Goal: Task Accomplishment & Management: Manage account settings

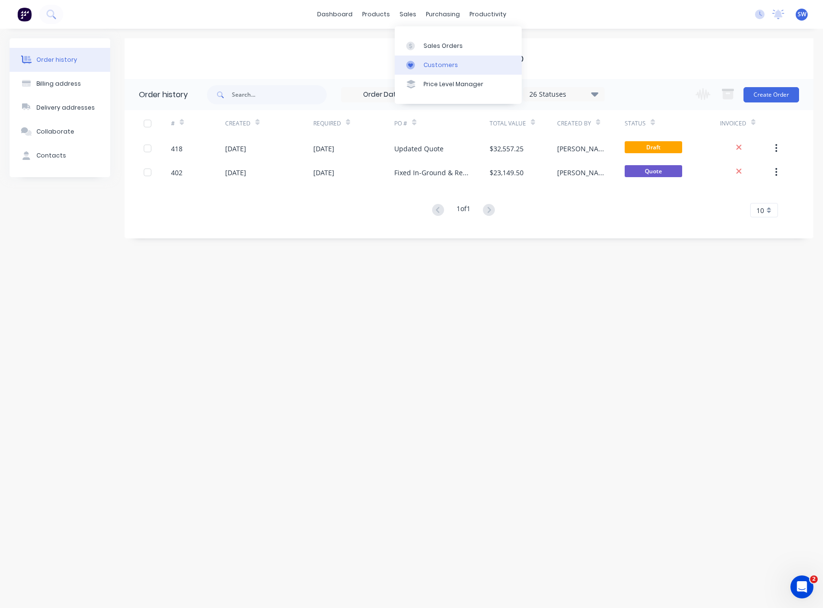
click at [413, 65] on icon at bounding box center [410, 65] width 9 height 9
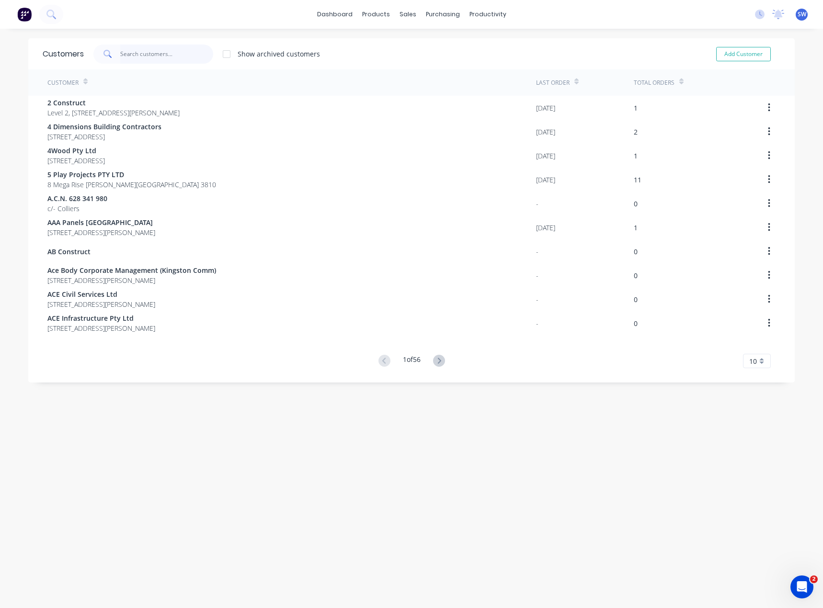
click at [143, 54] on input "text" at bounding box center [166, 54] width 93 height 19
click at [398, 48] on div "Product Catalogue" at bounding box center [414, 46] width 59 height 9
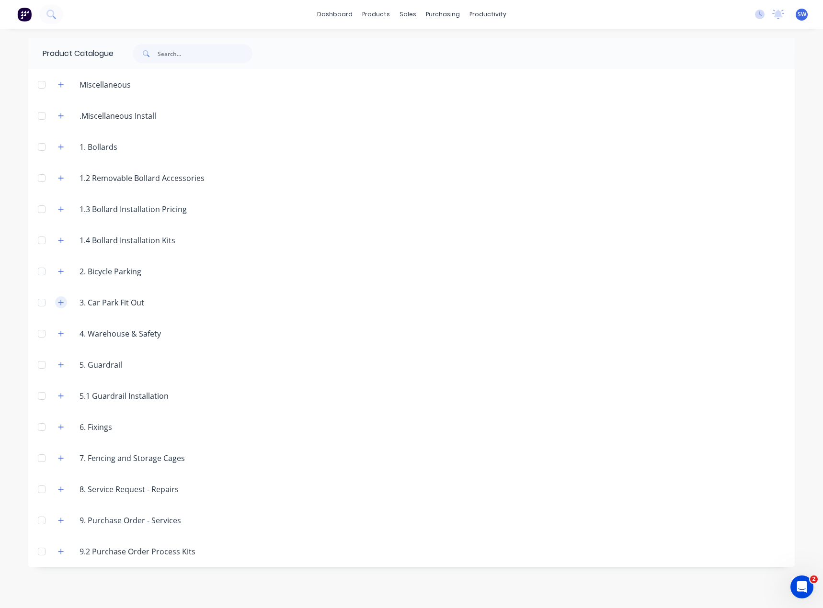
click at [66, 301] on button "button" at bounding box center [61, 302] width 12 height 12
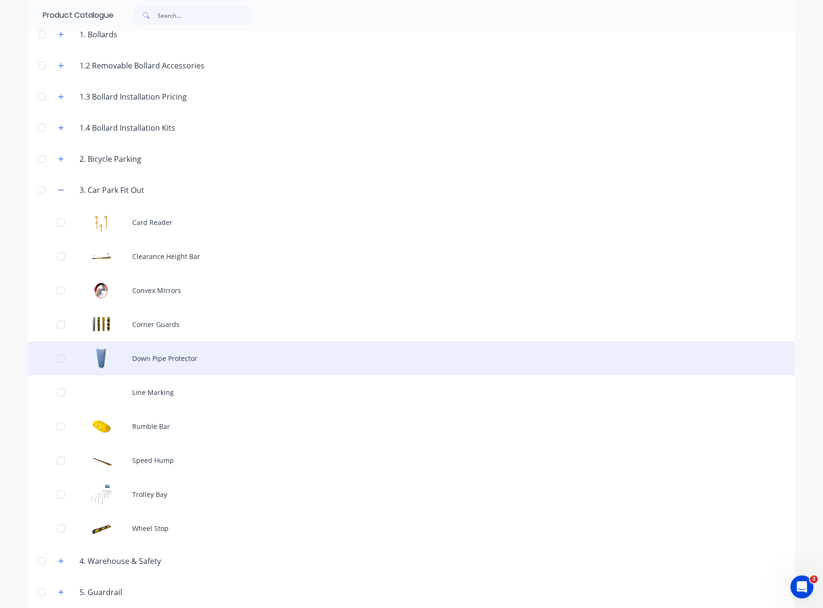
scroll to position [96, 0]
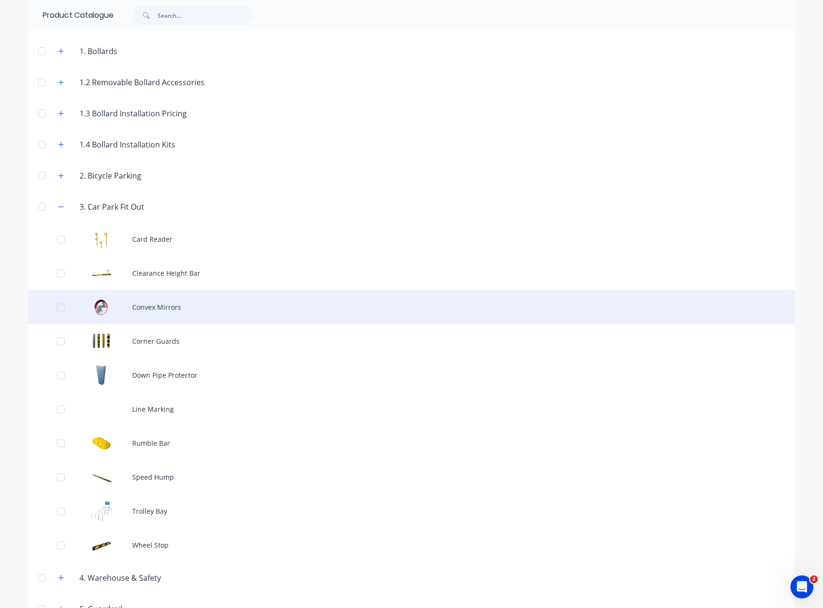
click at [171, 294] on div "Convex Mirrors" at bounding box center [411, 307] width 766 height 34
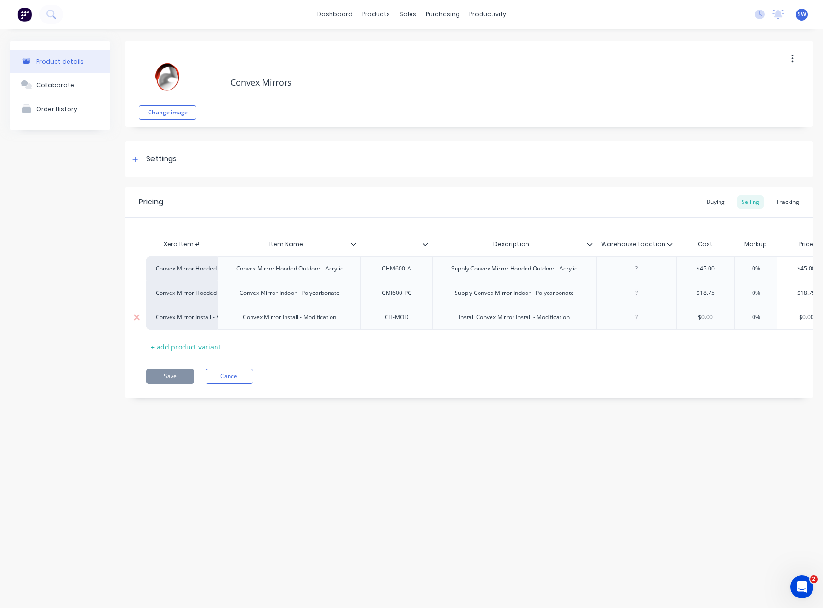
type textarea "x"
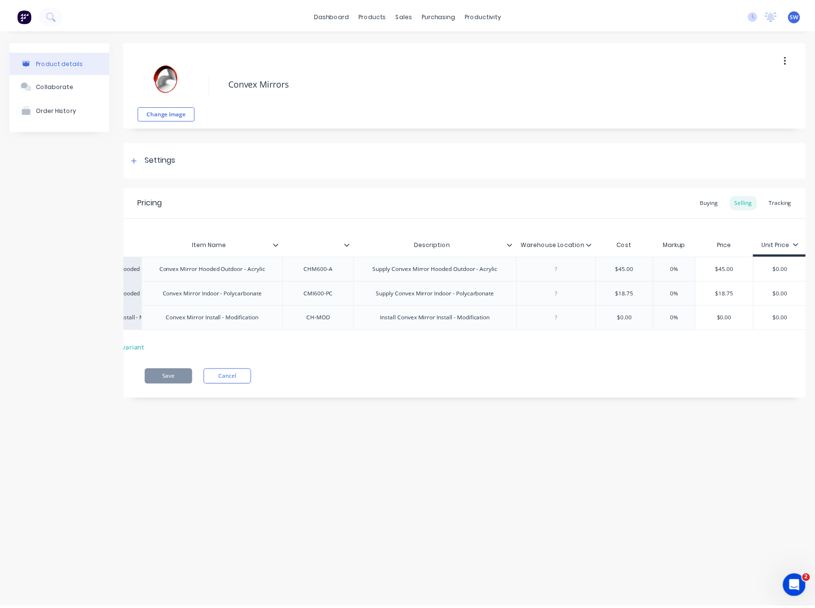
scroll to position [0, 77]
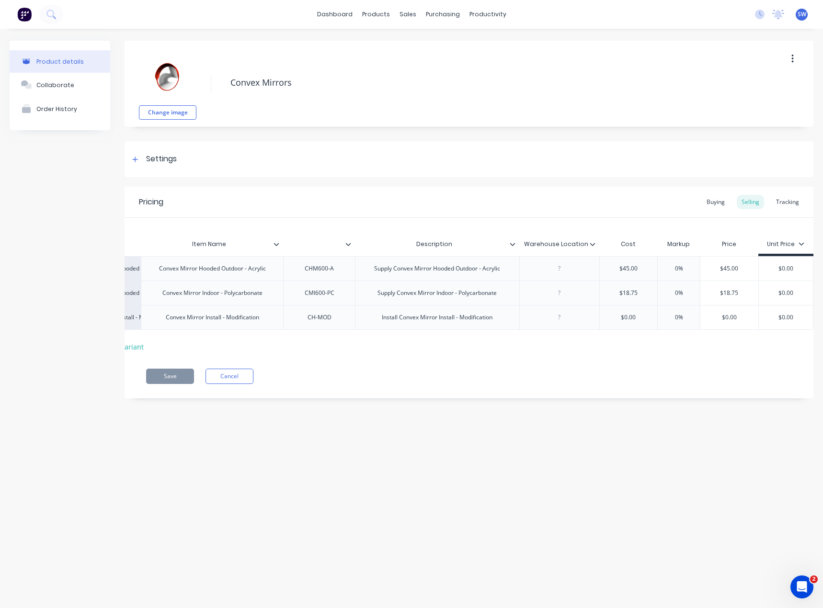
click at [264, 49] on div "Change image Convex Mirrors" at bounding box center [468, 84] width 689 height 86
click at [433, 62] on div "Customers" at bounding box center [440, 65] width 34 height 9
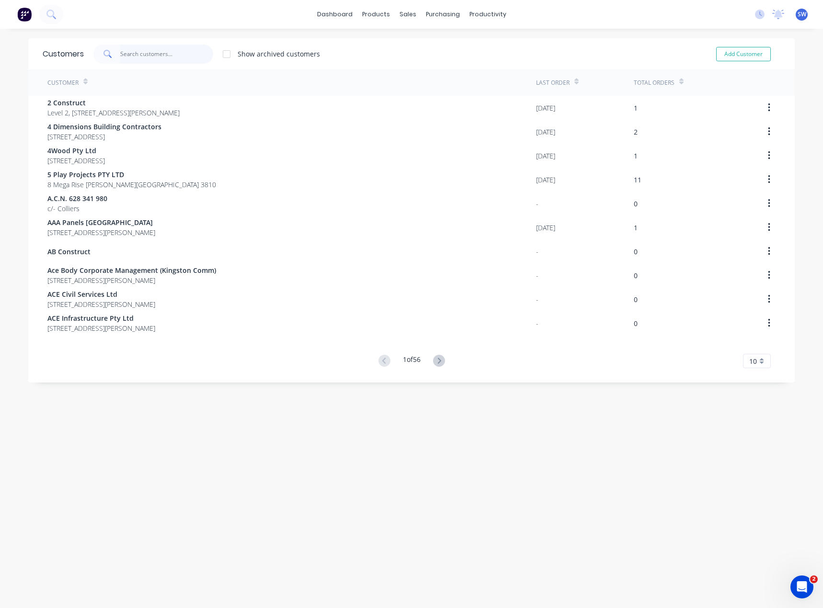
click at [151, 50] on input "text" at bounding box center [166, 54] width 93 height 19
type input "h"
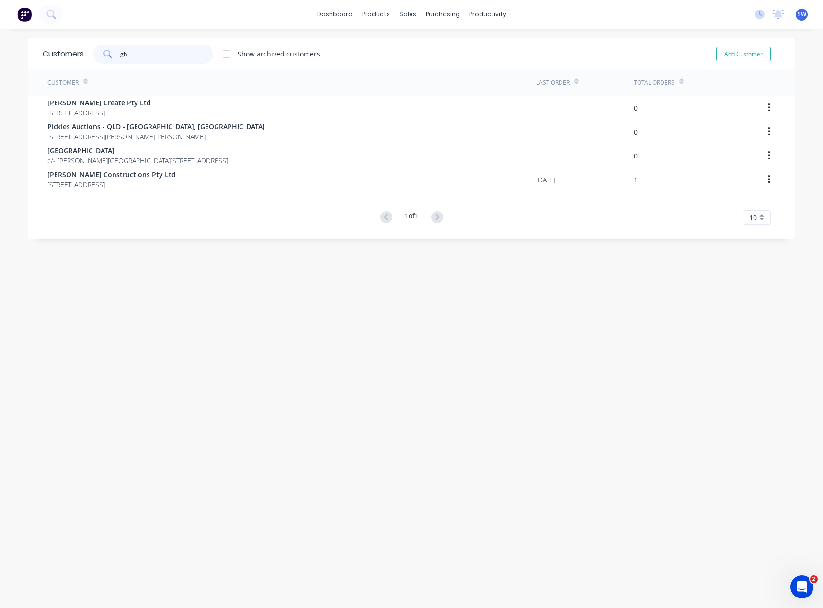
type input "g"
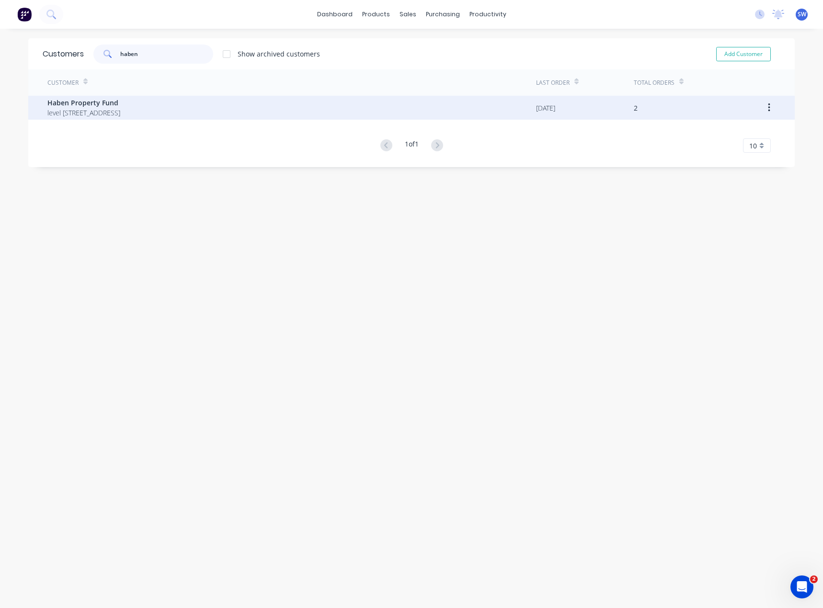
type input "haben"
click at [115, 115] on span "level [STREET_ADDRESS]" at bounding box center [83, 113] width 73 height 10
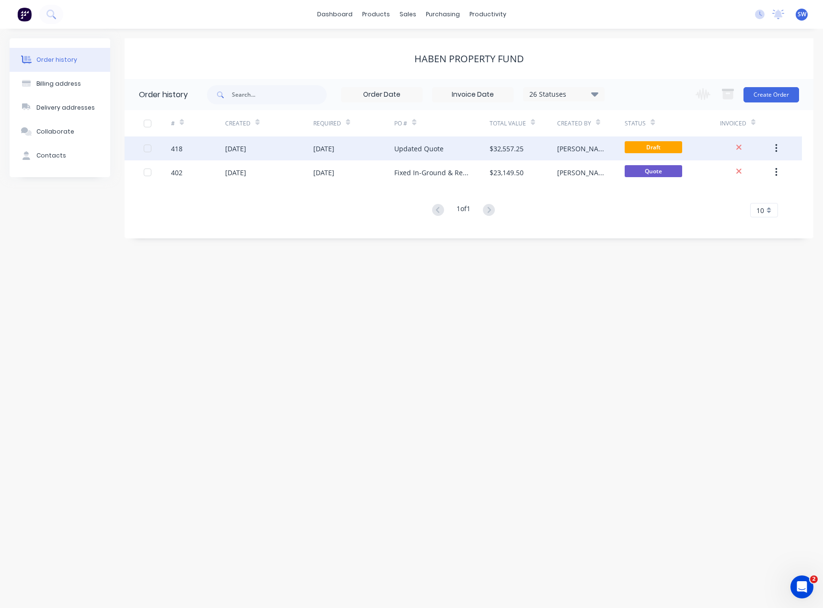
click at [383, 149] on div "[DATE]" at bounding box center [353, 148] width 81 height 24
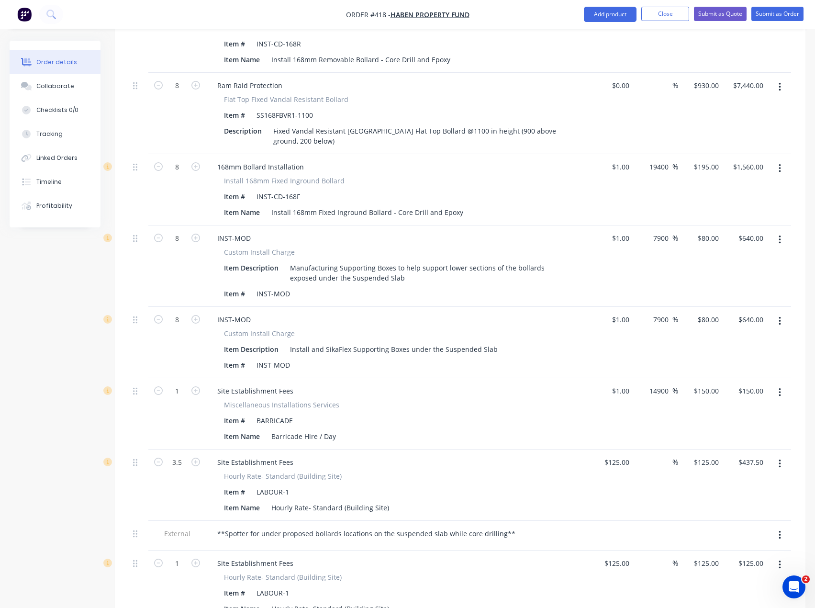
scroll to position [814, 0]
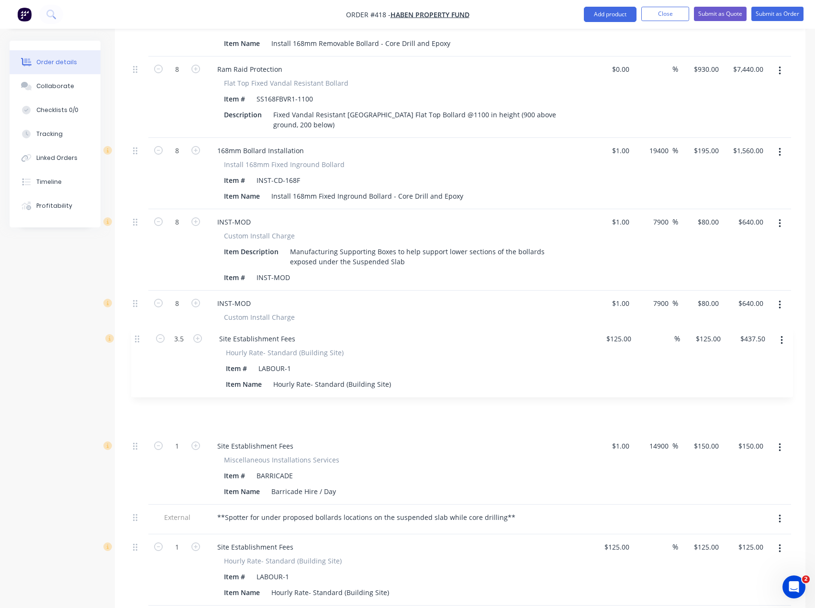
drag, startPoint x: 137, startPoint y: 421, endPoint x: 139, endPoint y: 338, distance: 82.9
click at [139, 338] on div "8 Site Establishment Fees Site Establishment (50km each way - 100k total) Item …" at bounding box center [460, 492] width 662 height 1725
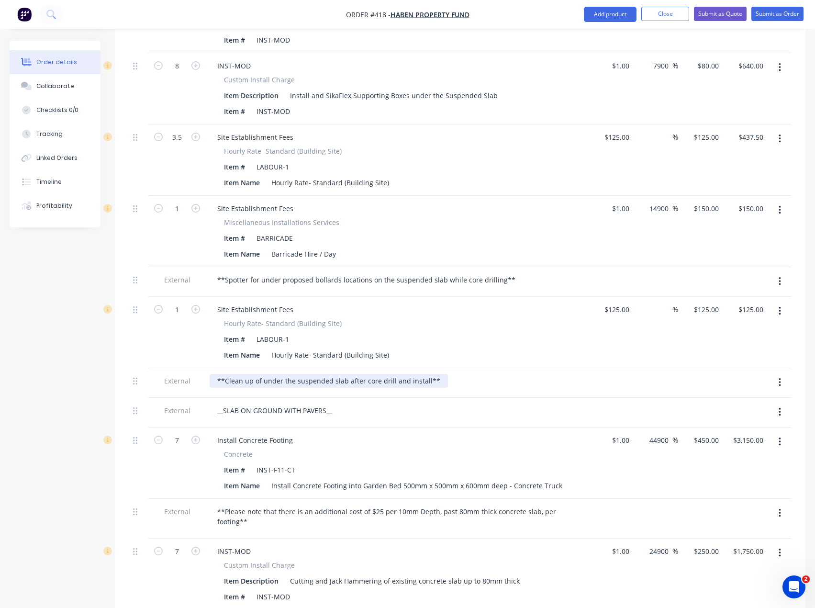
scroll to position [1053, 0]
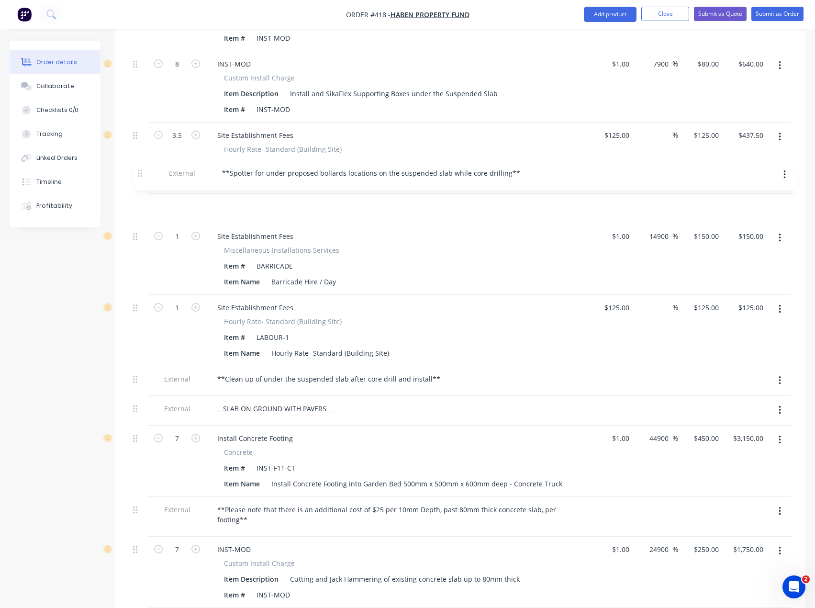
drag, startPoint x: 136, startPoint y: 252, endPoint x: 140, endPoint y: 171, distance: 80.5
click at [140, 171] on div "8 Site Establishment Fees Site Establishment (50km each way - 100k total) Item …" at bounding box center [460, 253] width 662 height 1725
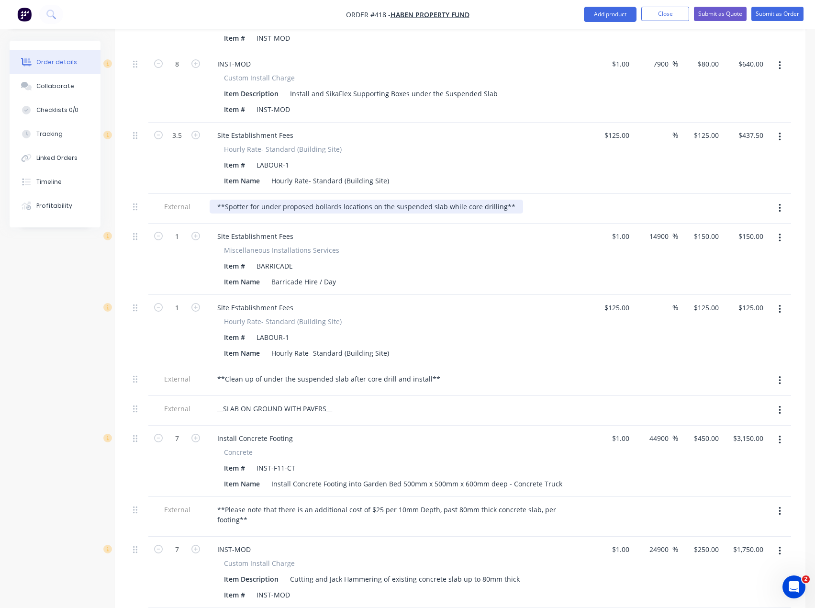
click at [311, 200] on div "**Spotter for under proposed bollards locations on the suspended slab while cor…" at bounding box center [367, 207] width 314 height 14
click at [319, 200] on div "**Spotter for under the bollards locations on the suspended slab while core dri…" at bounding box center [356, 207] width 293 height 14
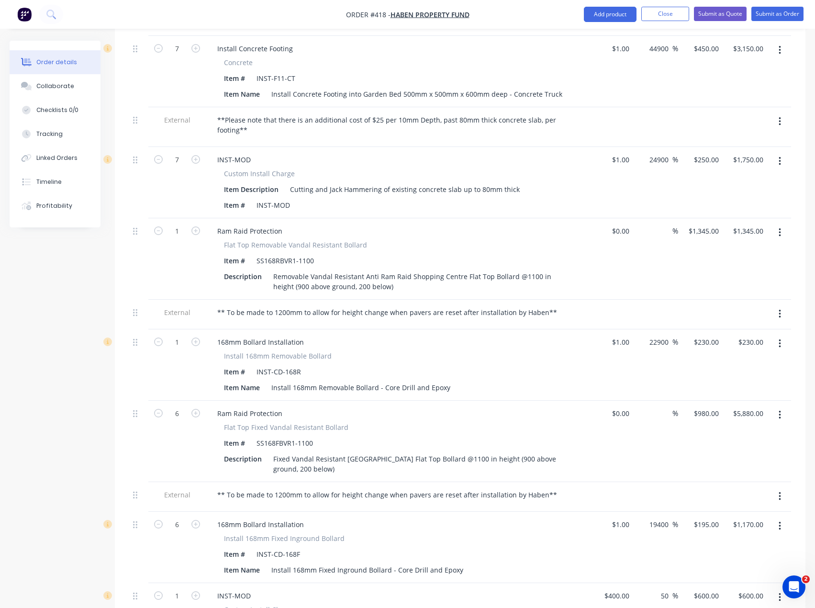
scroll to position [1484, 0]
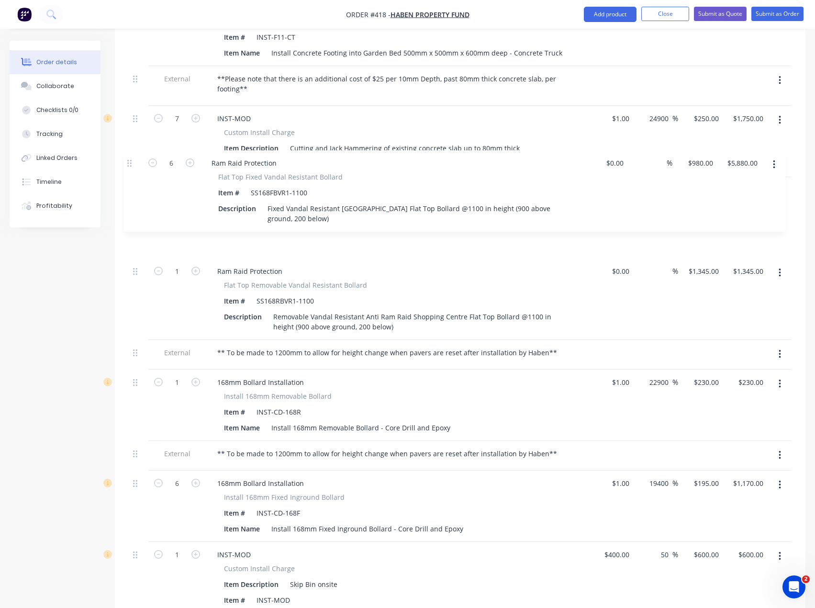
drag, startPoint x: 137, startPoint y: 346, endPoint x: 132, endPoint y: 160, distance: 185.9
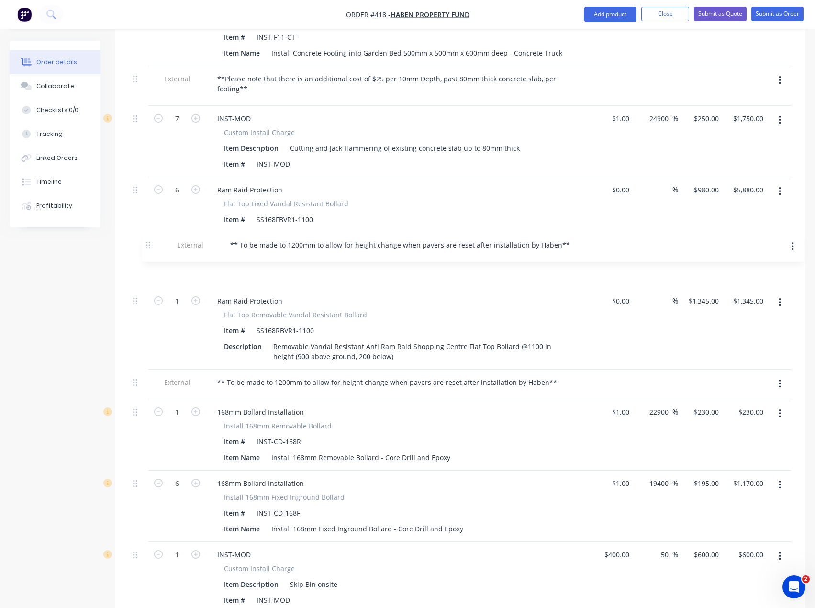
drag, startPoint x: 138, startPoint y: 429, endPoint x: 151, endPoint y: 244, distance: 185.3
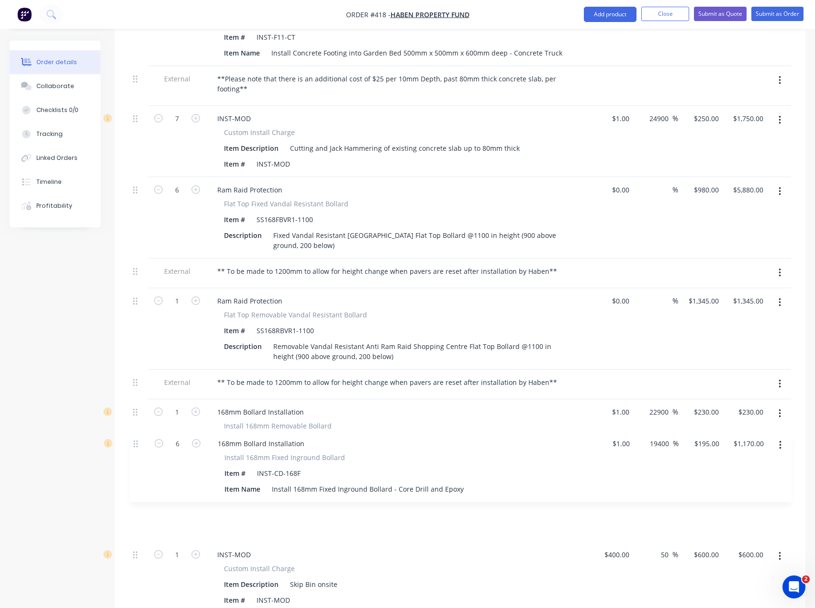
scroll to position [1488, 0]
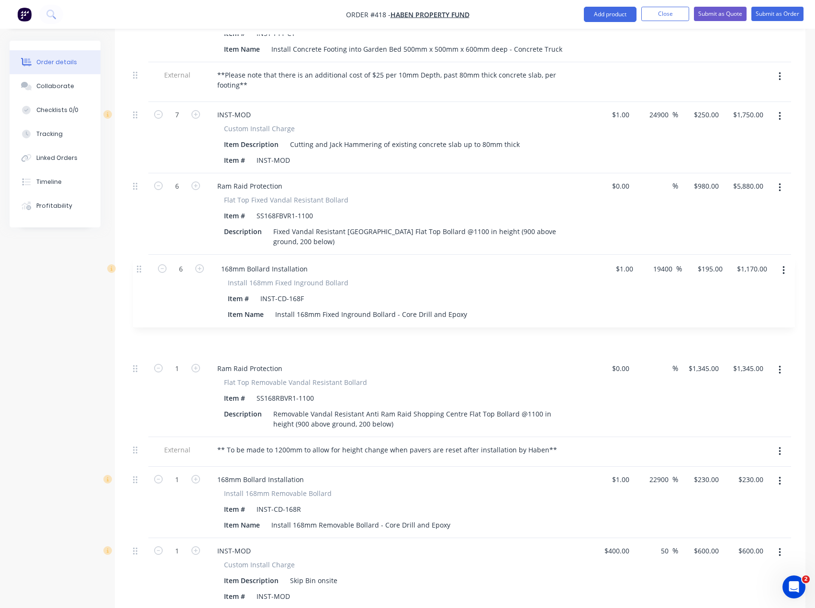
drag, startPoint x: 136, startPoint y: 456, endPoint x: 141, endPoint y: 266, distance: 190.1
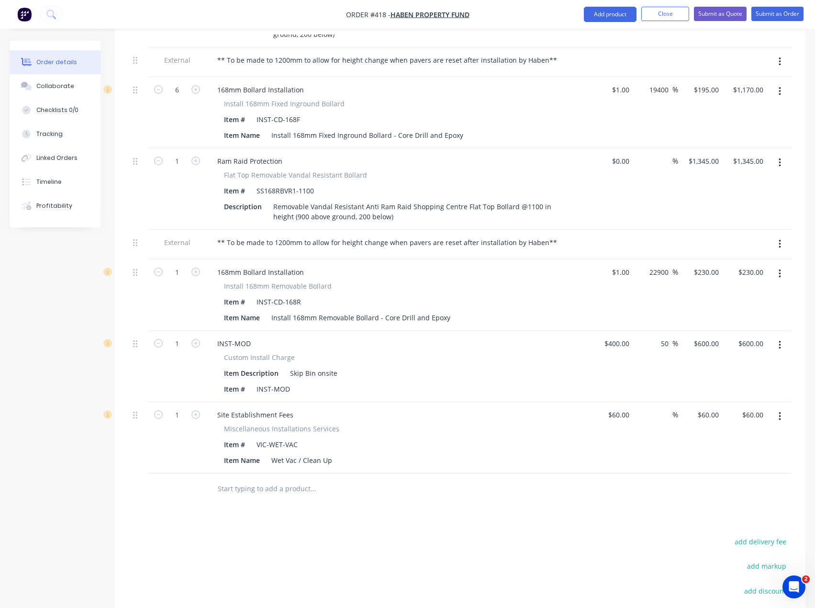
scroll to position [1727, 0]
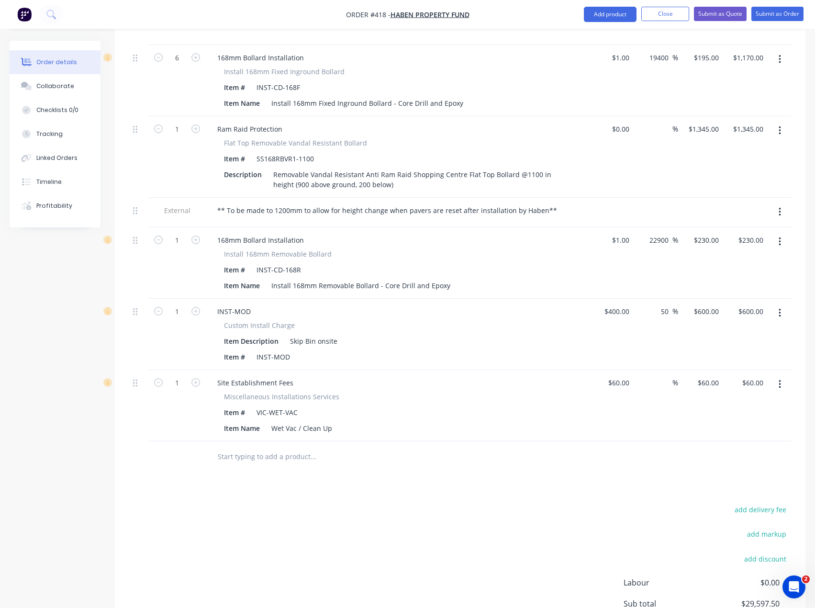
click at [327, 447] on input "text" at bounding box center [313, 456] width 192 height 19
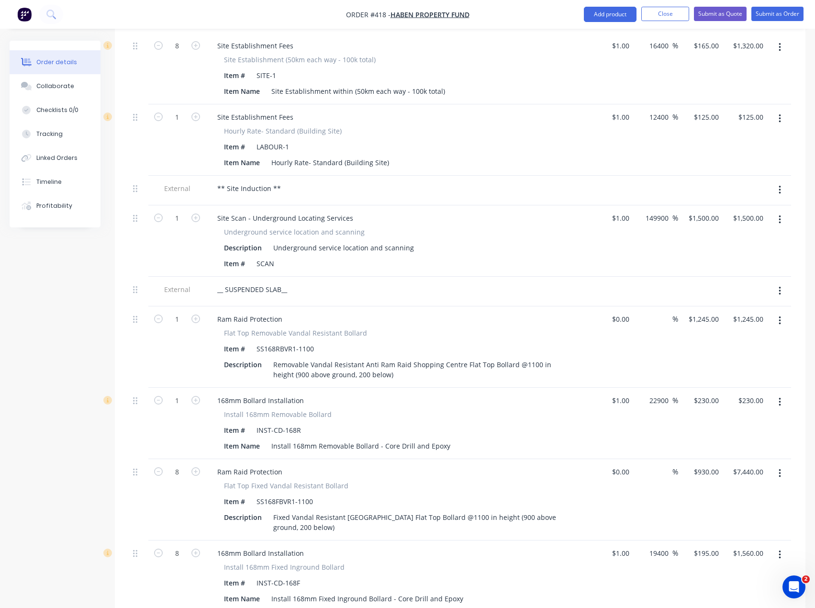
scroll to position [387, 0]
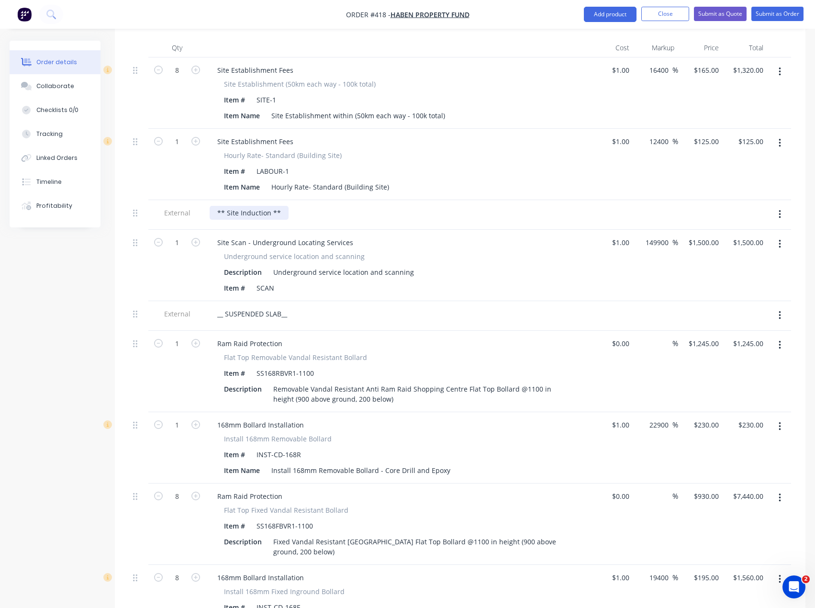
click at [269, 206] on div "** Site Induction **" at bounding box center [249, 213] width 79 height 14
click at [385, 206] on div "** Site Induction for maximum 30 minutes x 2 workers **" at bounding box center [310, 213] width 200 height 14
click at [388, 206] on div "** Site Induction for maximum 30 minutes x 2 workers **" at bounding box center [310, 213] width 200 height 14
click at [597, 13] on button "Add product" at bounding box center [610, 14] width 53 height 15
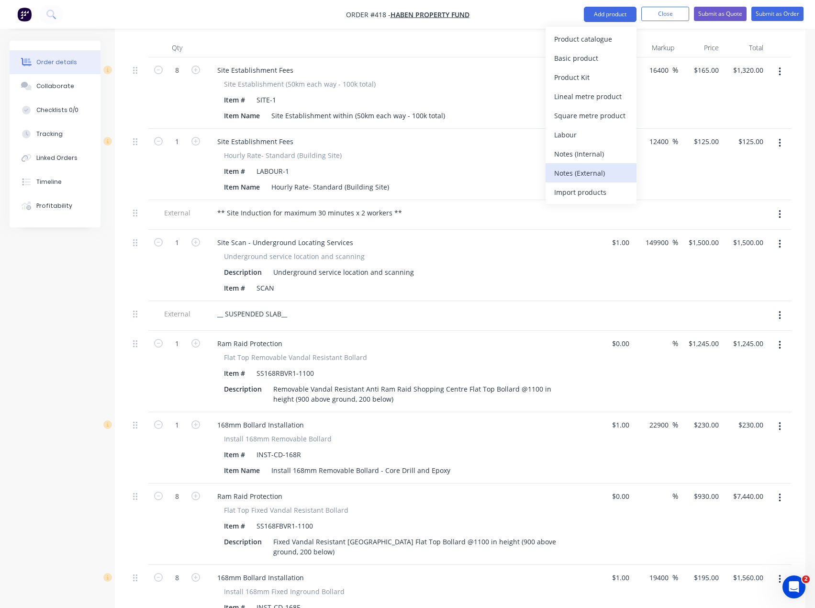
click at [612, 168] on div "Notes (External)" at bounding box center [591, 173] width 74 height 14
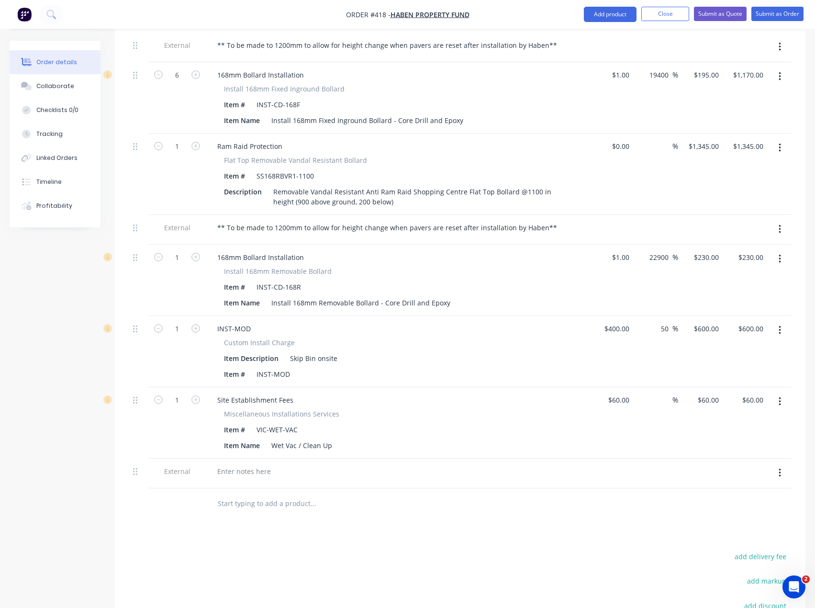
scroll to position [1851, 0]
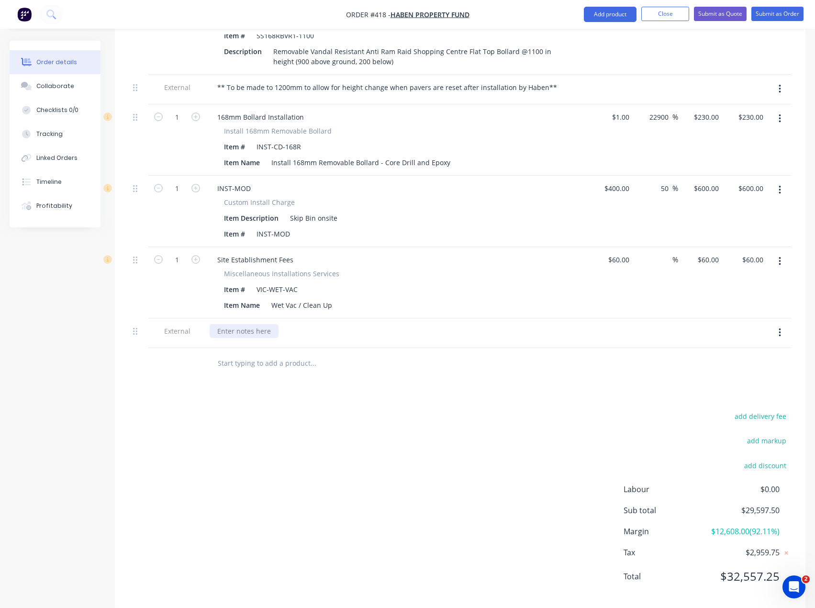
click at [245, 324] on div at bounding box center [244, 331] width 69 height 14
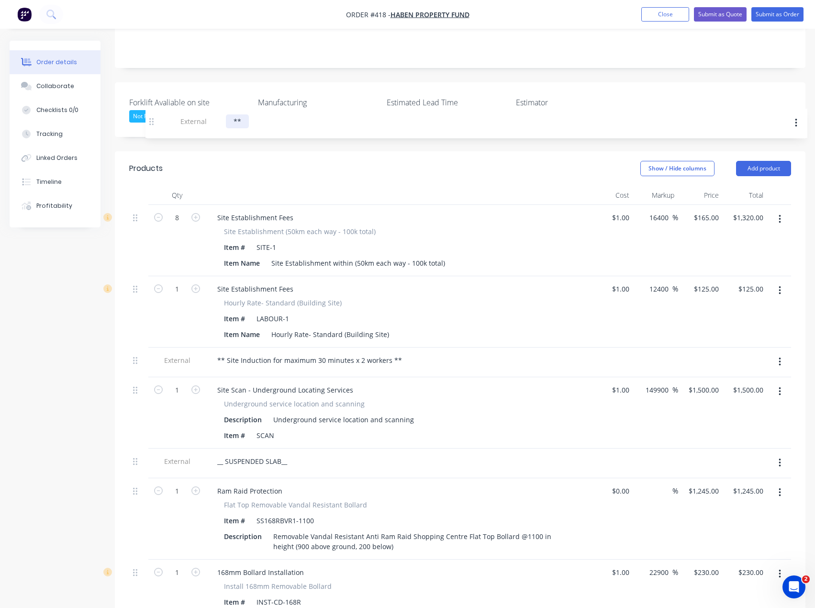
scroll to position [238, 0]
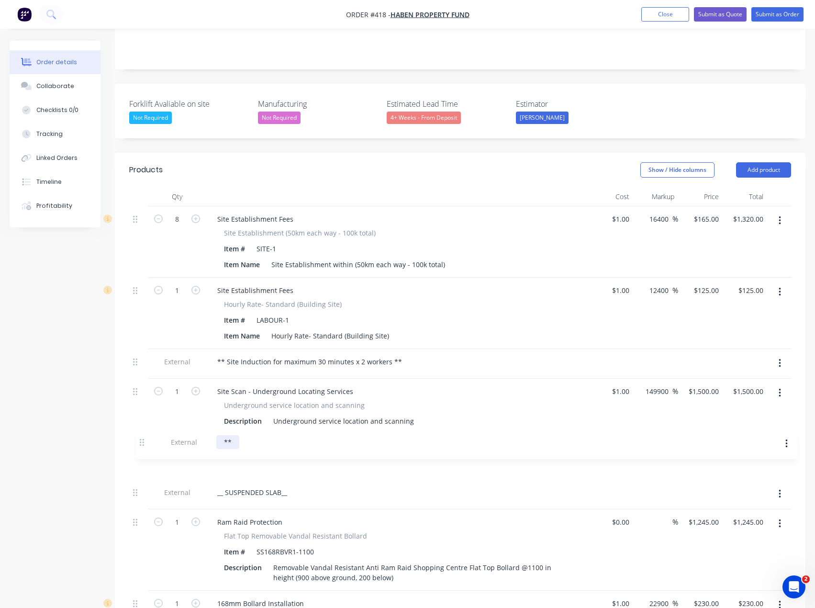
drag, startPoint x: 136, startPoint y: 306, endPoint x: 144, endPoint y: 440, distance: 134.3
click at [316, 456] on div "** includes x-ray scanning for pt slab to identify location of pt cables" at bounding box center [328, 463] width 237 height 14
click at [409, 456] on div "** includes x-ray scanning for PT slab to identify location of pt cables" at bounding box center [329, 463] width 238 height 14
drag, startPoint x: 433, startPoint y: 437, endPoint x: 510, endPoint y: 507, distance: 104.1
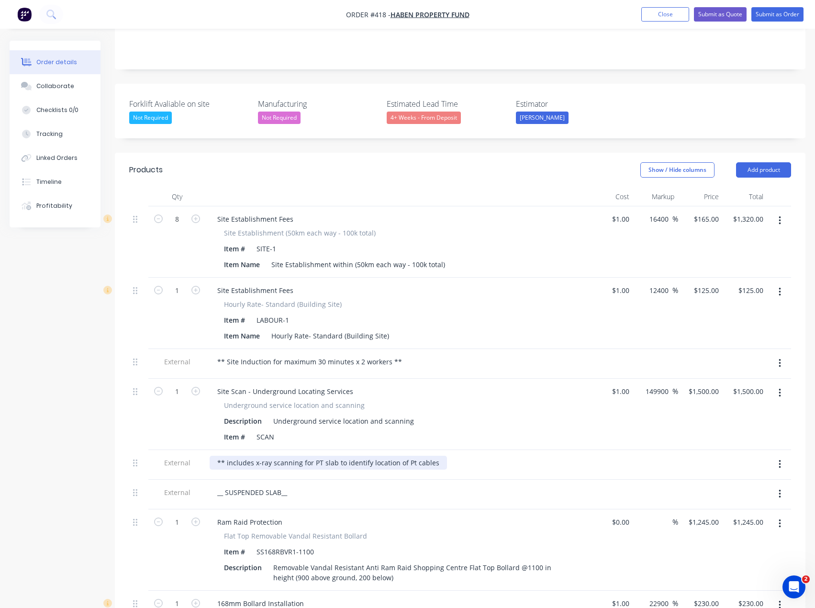
click at [433, 456] on div "** includes x-ray scanning for PT slab to identify location of Pt cables" at bounding box center [328, 463] width 237 height 14
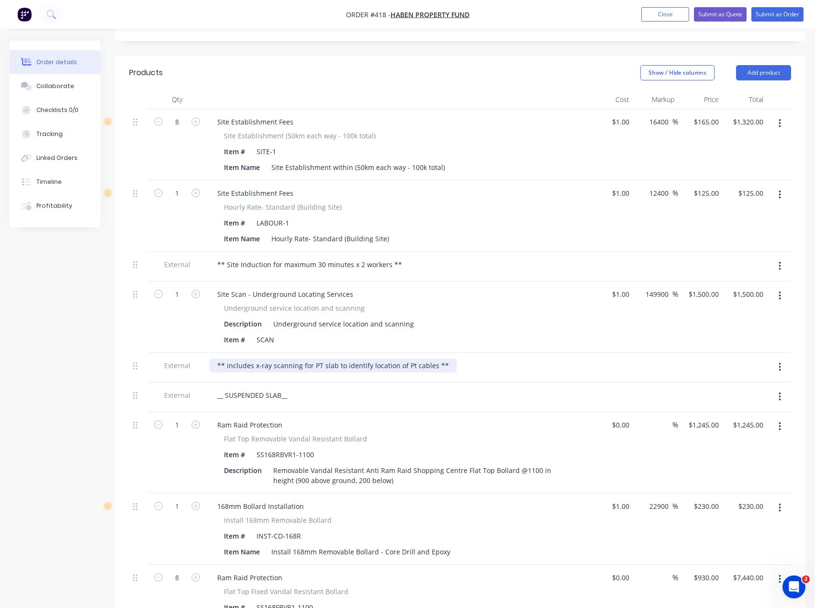
scroll to position [318, 0]
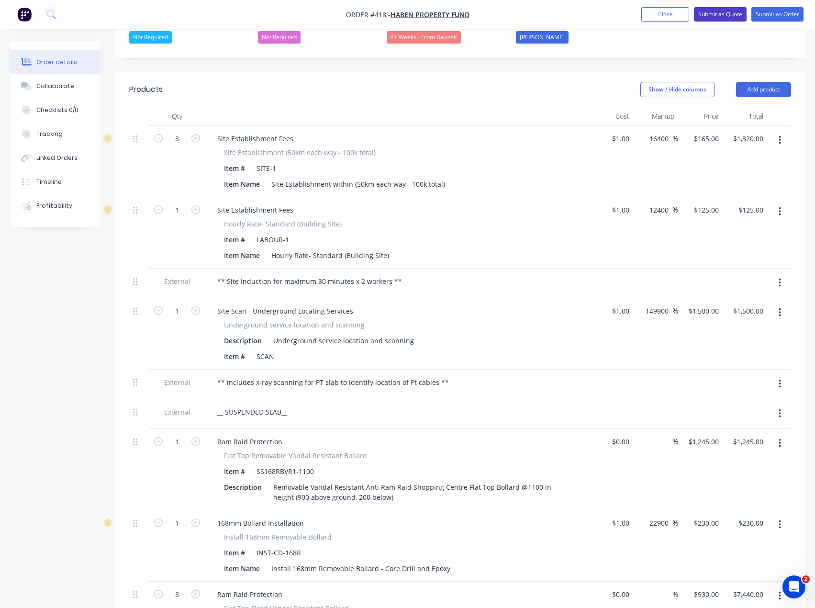
click at [707, 18] on button "Submit as Quote" at bounding box center [720, 14] width 53 height 14
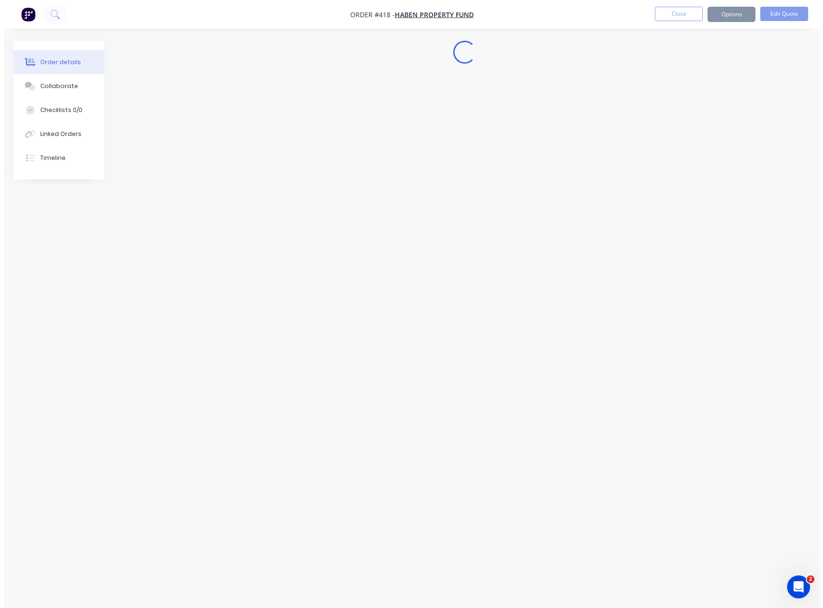
scroll to position [0, 0]
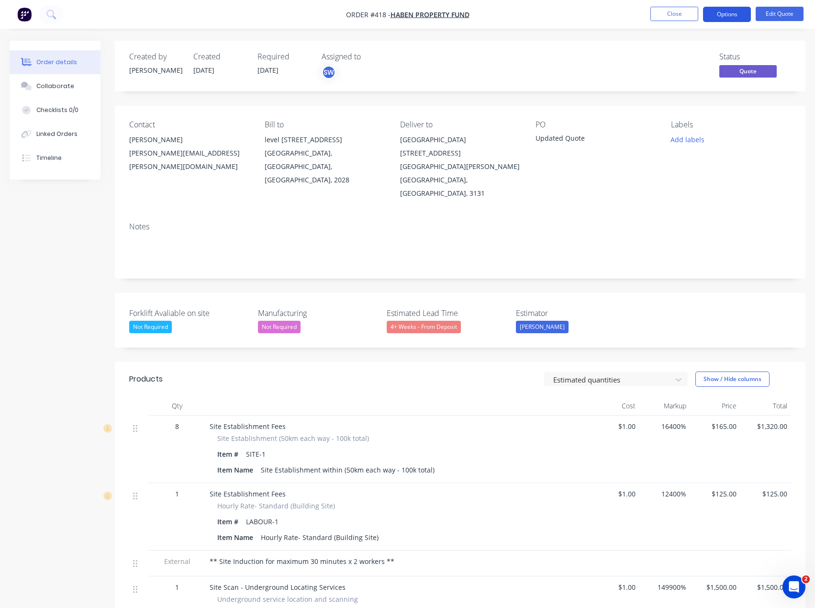
click at [731, 12] on button "Options" at bounding box center [727, 14] width 48 height 15
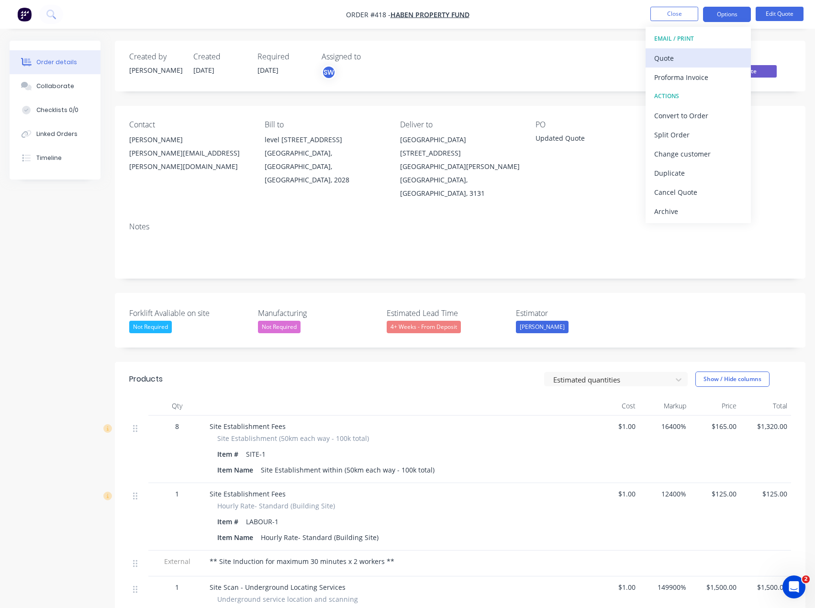
click at [716, 60] on div "Quote" at bounding box center [699, 58] width 88 height 14
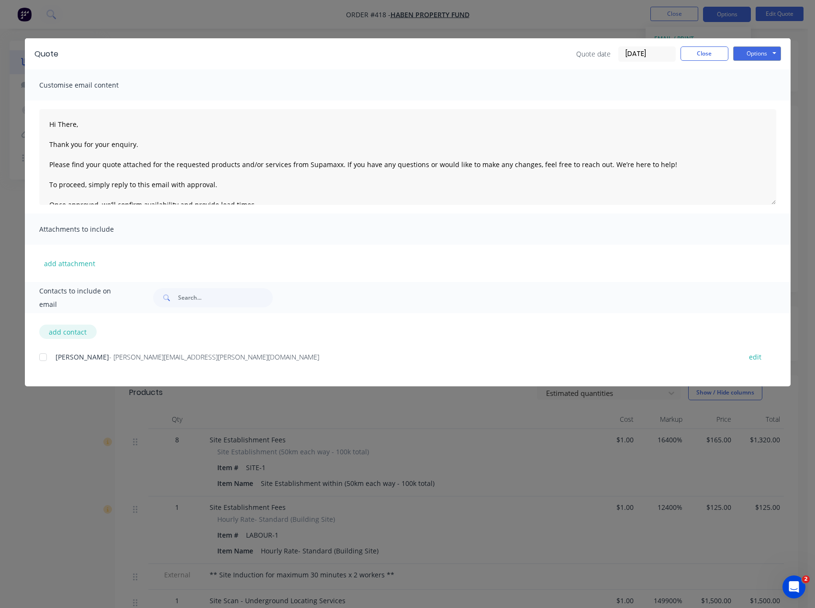
click at [64, 329] on button "add contact" at bounding box center [67, 332] width 57 height 14
type textarea "Hi There, Thank you for your enquiry. Please find your quote attached for the r…"
select select "AU"
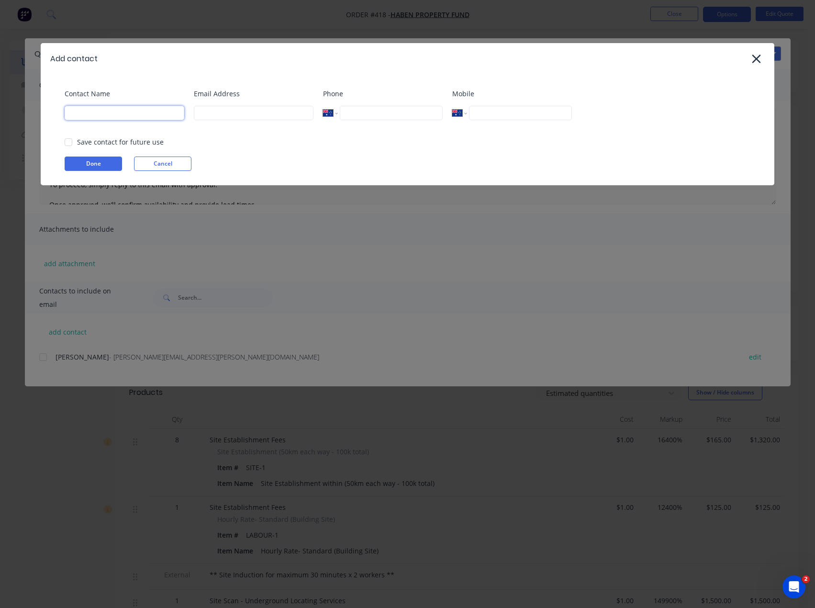
click at [100, 116] on input at bounding box center [125, 113] width 120 height 14
type input "[PERSON_NAME]"
click at [266, 119] on input at bounding box center [254, 113] width 120 height 14
type input "[PERSON_NAME][EMAIL_ADDRESS][DOMAIN_NAME]"
click at [79, 158] on button "Done" at bounding box center [93, 164] width 57 height 14
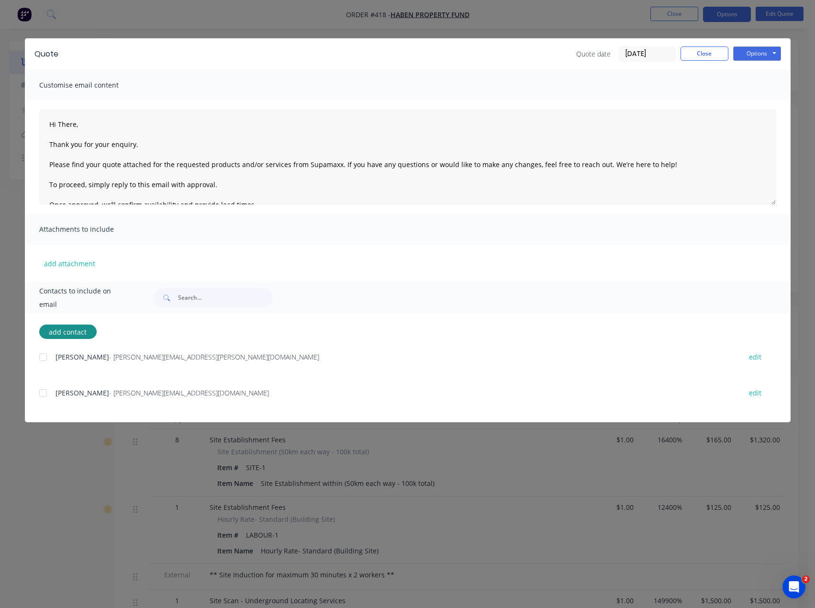
click at [41, 360] on div at bounding box center [43, 357] width 19 height 19
click at [39, 393] on div at bounding box center [43, 393] width 19 height 19
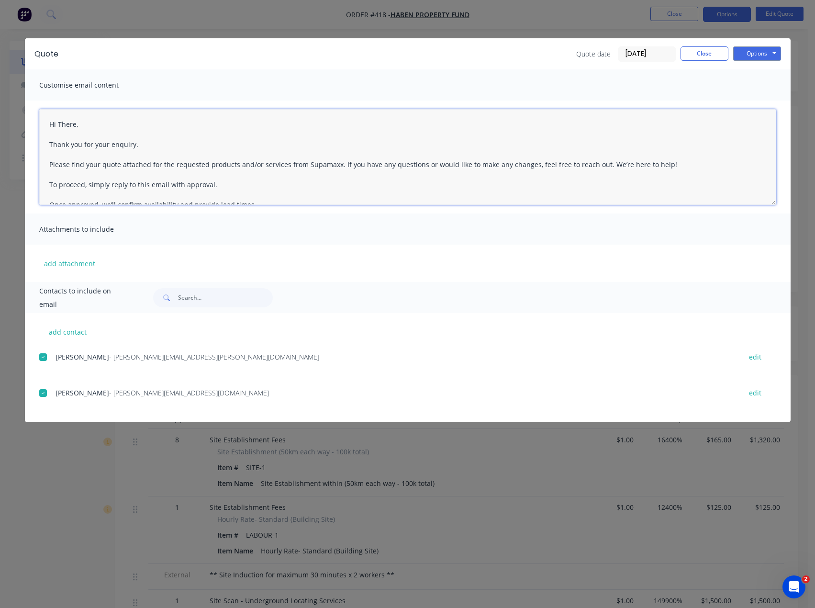
click at [76, 125] on textarea "Hi There, Thank you for your enquiry. Please find your quote attached for the r…" at bounding box center [407, 157] width 737 height 96
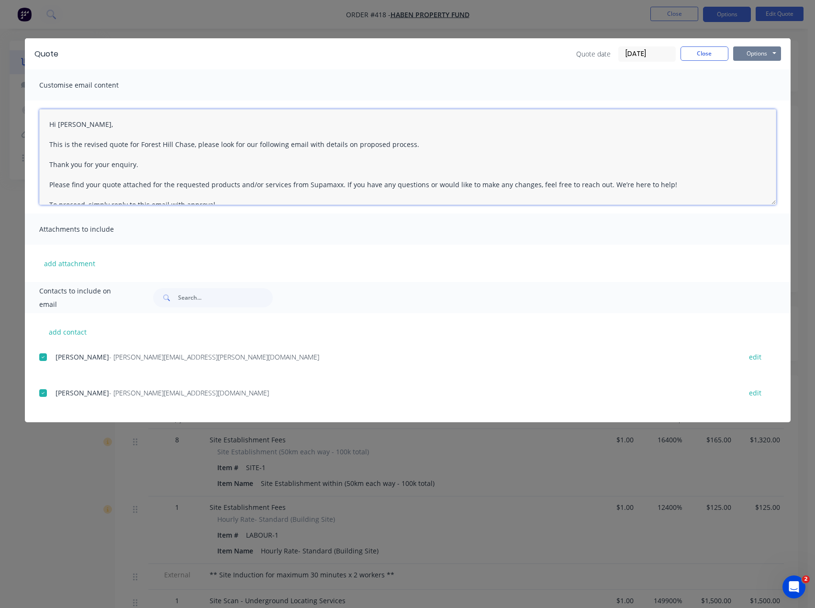
type textarea "Hi [PERSON_NAME], This is the revised quote for Forest Hill Chase, please look …"
click at [773, 52] on button "Options" at bounding box center [758, 53] width 48 height 14
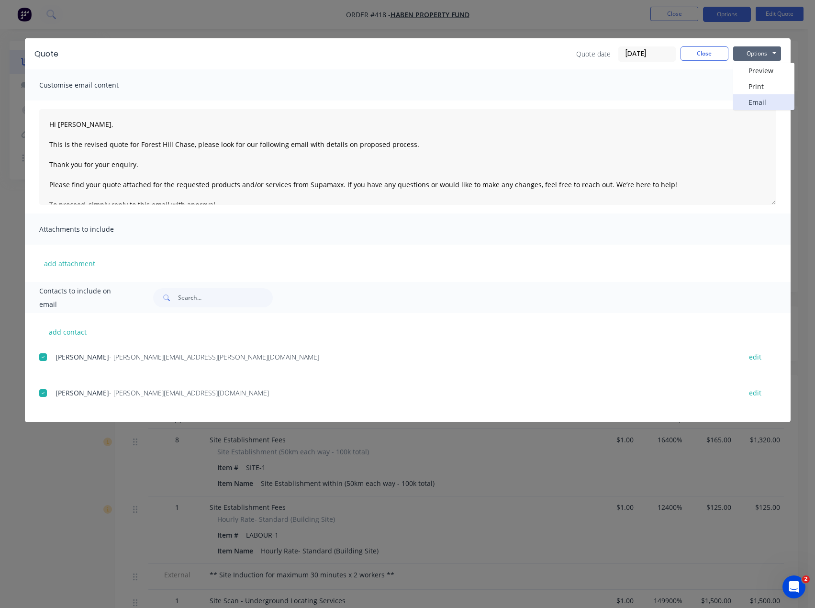
click at [763, 103] on button "Email" at bounding box center [764, 102] width 61 height 16
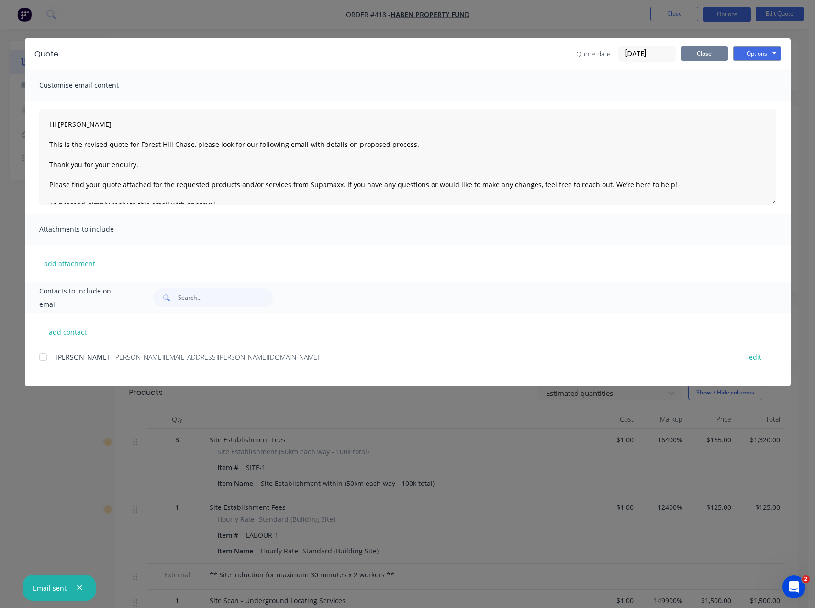
click at [712, 54] on button "Close" at bounding box center [705, 53] width 48 height 14
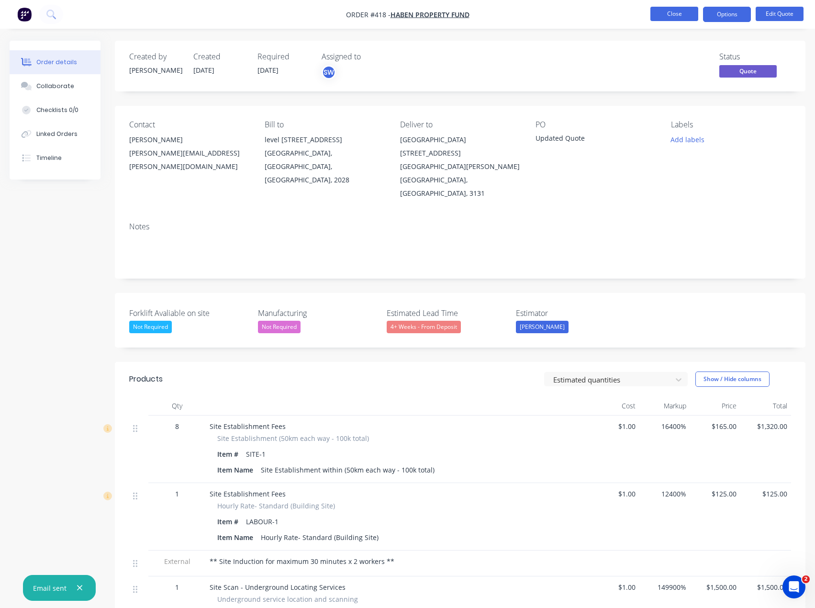
click at [675, 16] on button "Close" at bounding box center [675, 14] width 48 height 14
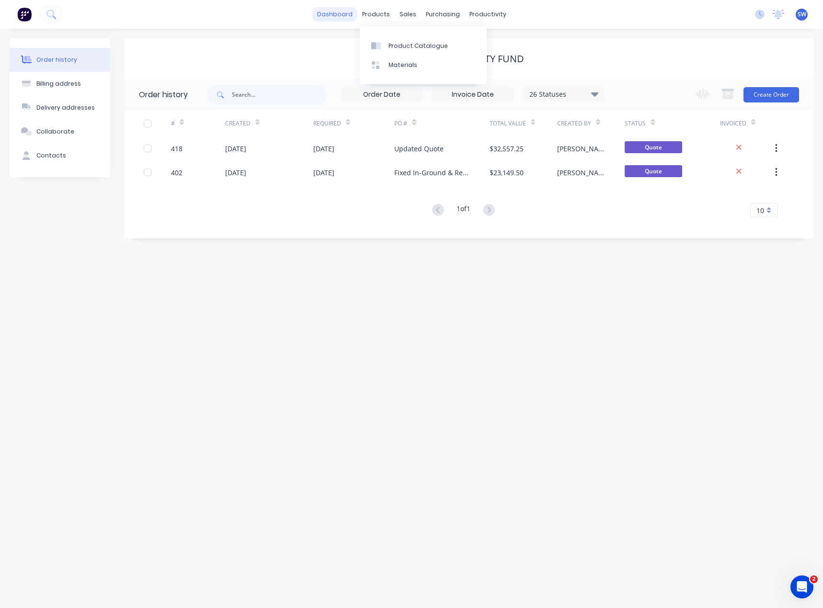
click at [346, 17] on link "dashboard" at bounding box center [334, 14] width 45 height 14
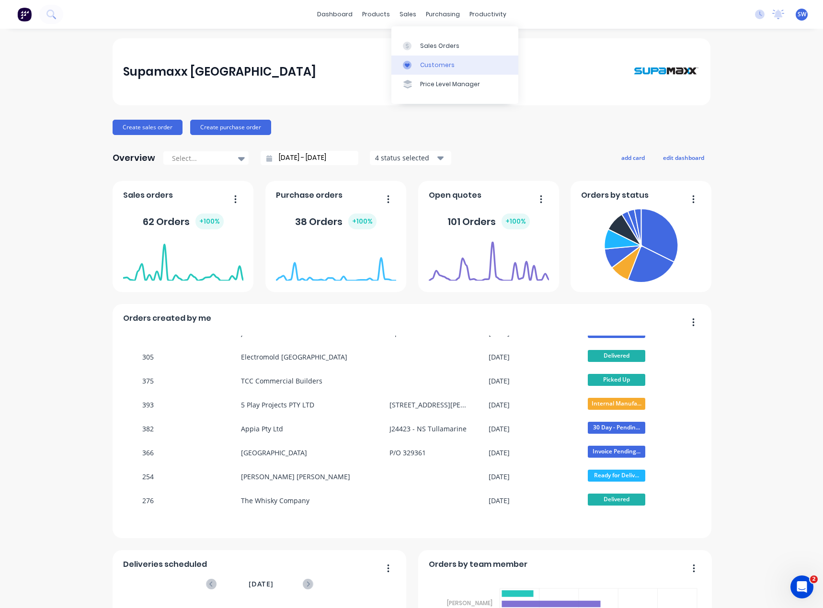
click at [424, 61] on div "Customers" at bounding box center [437, 65] width 34 height 9
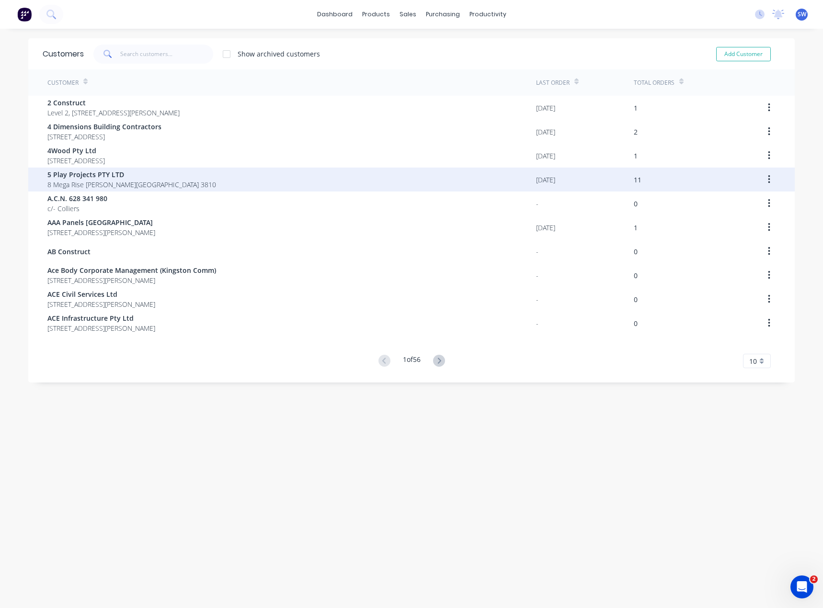
click at [102, 170] on span "5 Play Projects PTY LTD" at bounding box center [131, 174] width 169 height 10
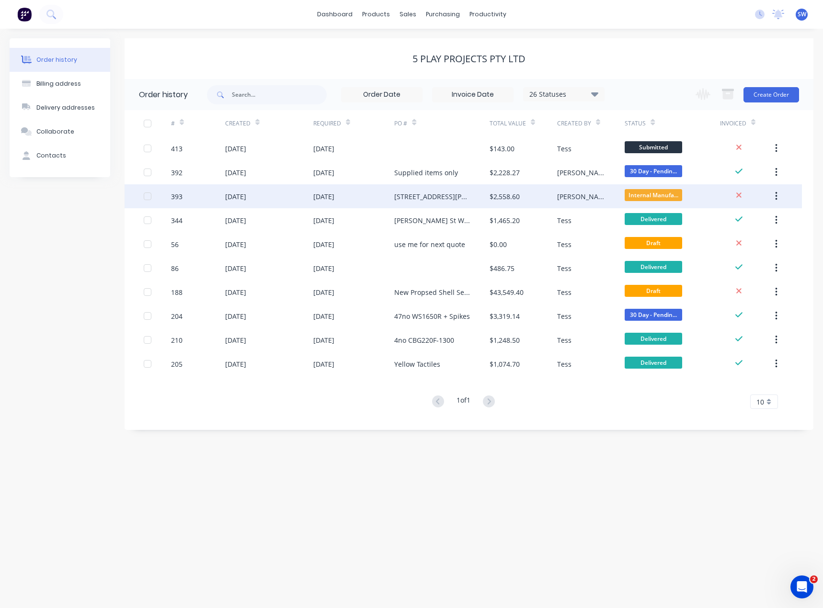
click at [328, 194] on div "[DATE]" at bounding box center [323, 197] width 21 height 10
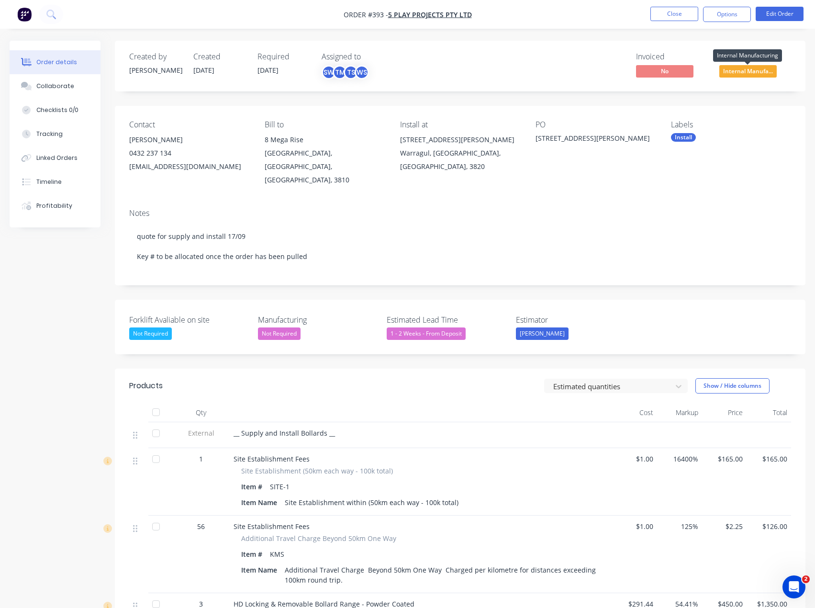
click at [745, 70] on span "Internal Manufa..." at bounding box center [748, 71] width 57 height 12
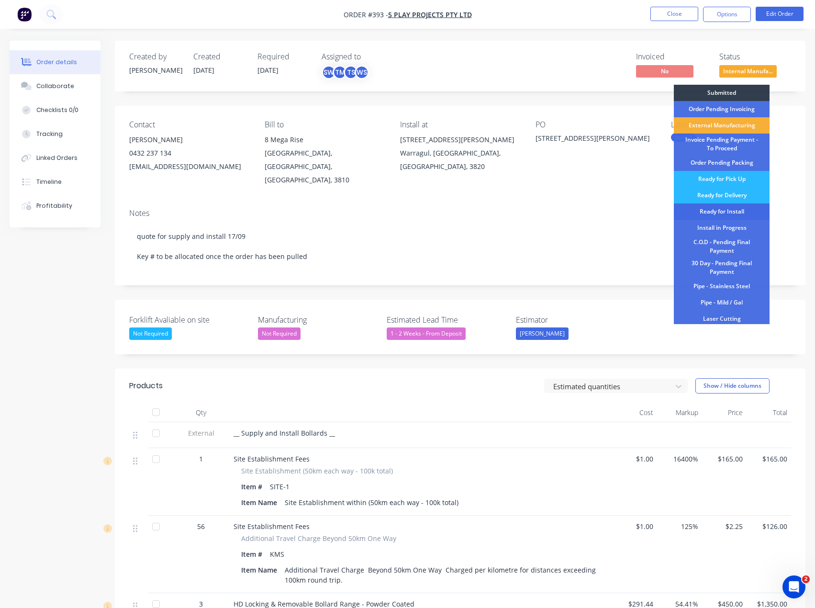
click at [743, 214] on div "Ready for Install" at bounding box center [722, 211] width 96 height 16
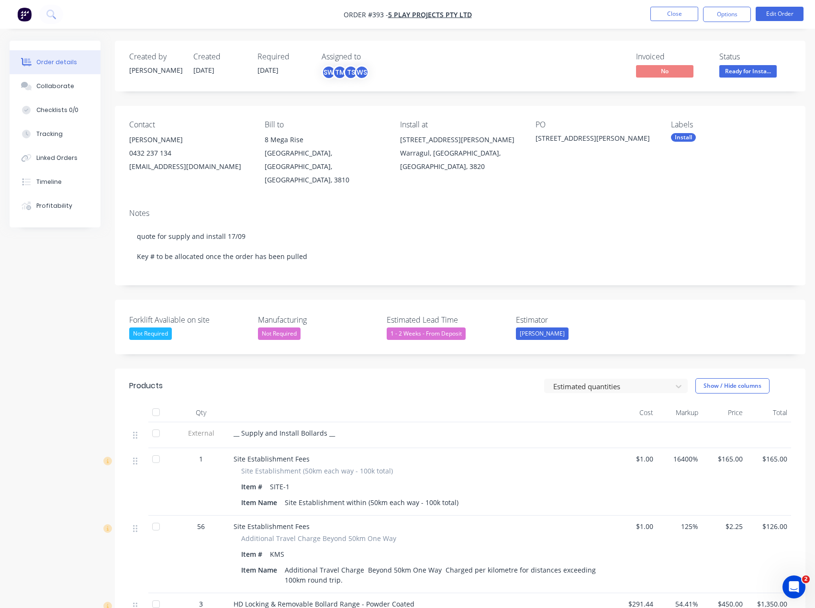
click at [559, 63] on div "Invoiced No Status Ready for Insta..." at bounding box center [605, 66] width 374 height 28
click at [591, 18] on nav "Order #393 - 5 Play Projects PTY LTD Close Options Edit Order" at bounding box center [407, 14] width 815 height 29
click at [579, 23] on nav "Order #393 - 5 Play Projects PTY LTD Close Options Edit Order" at bounding box center [407, 14] width 815 height 29
click at [684, 12] on button "Close" at bounding box center [675, 14] width 48 height 14
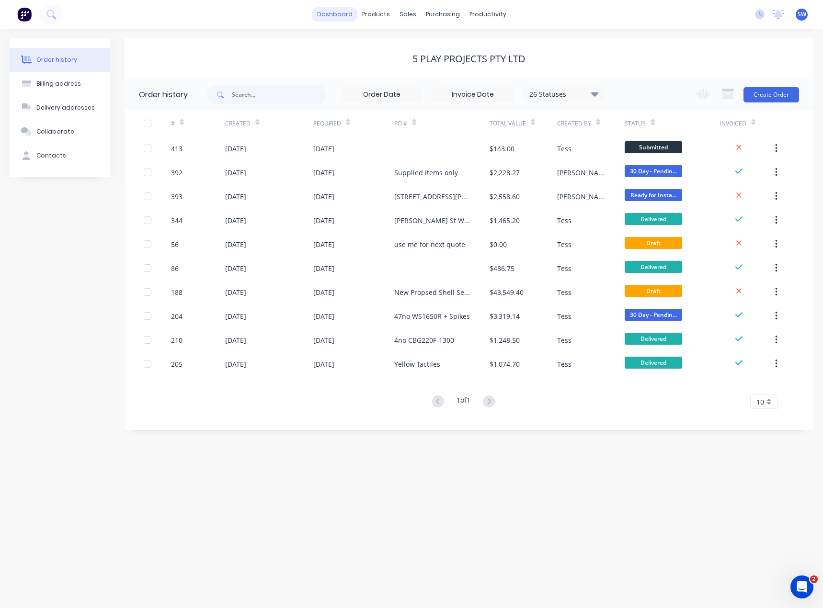
click at [332, 16] on link "dashboard" at bounding box center [334, 14] width 45 height 14
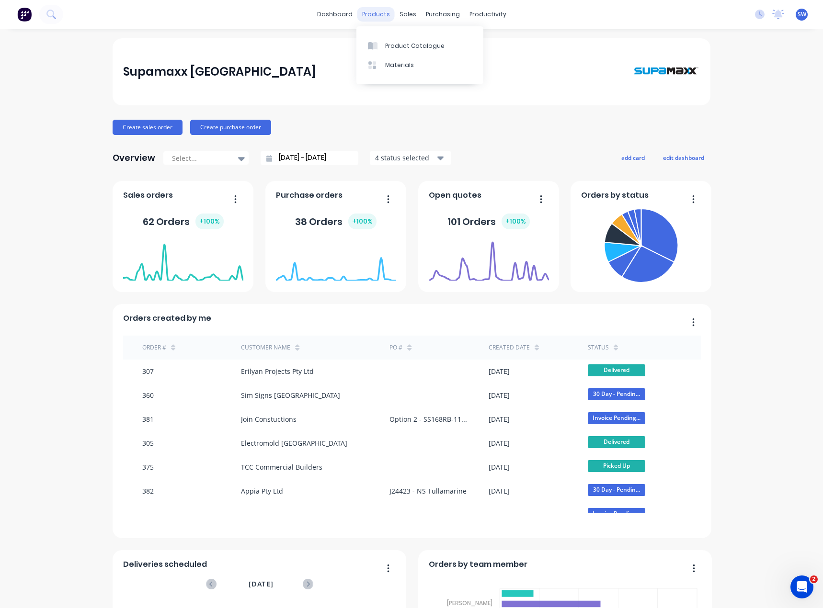
click at [372, 15] on div "products" at bounding box center [375, 14] width 37 height 14
click at [749, 149] on div "Supamaxx [GEOGRAPHIC_DATA] Create sales order Create purchase order Overview Se…" at bounding box center [411, 411] width 823 height 746
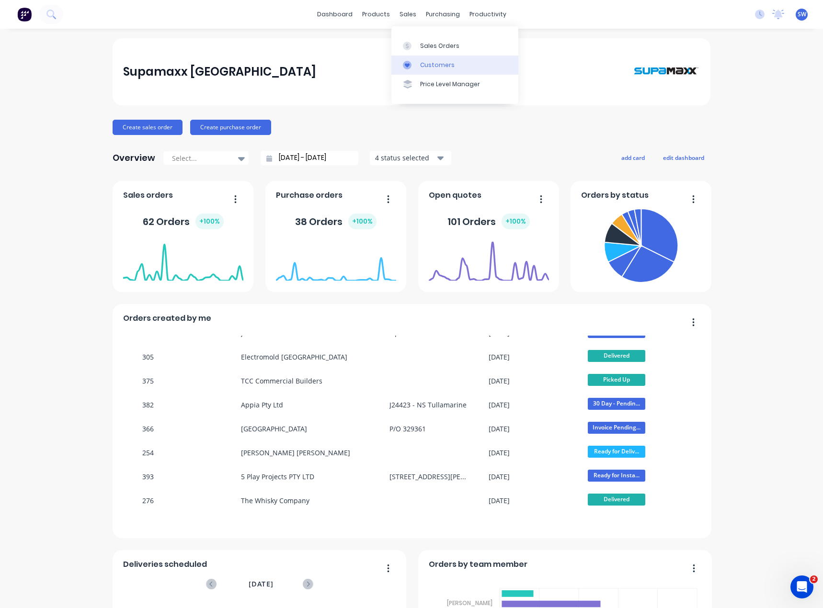
click at [433, 67] on div "Customers" at bounding box center [437, 65] width 34 height 9
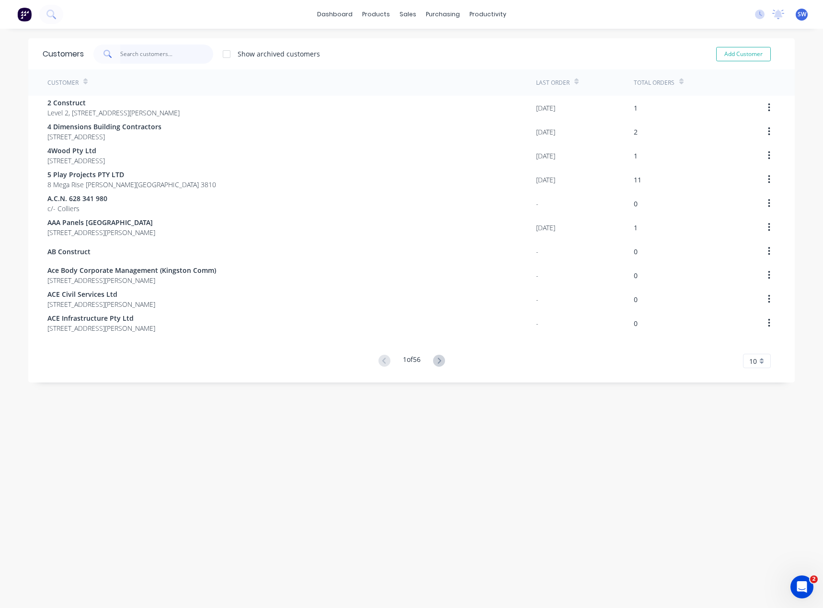
click at [169, 57] on input "text" at bounding box center [166, 54] width 93 height 19
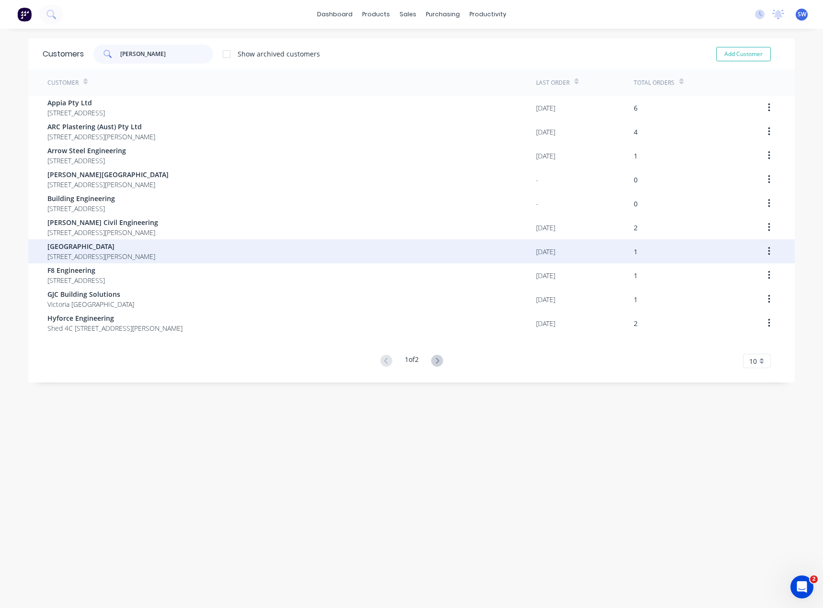
type input "[PERSON_NAME]"
click at [105, 246] on span "[GEOGRAPHIC_DATA]" at bounding box center [101, 246] width 108 height 10
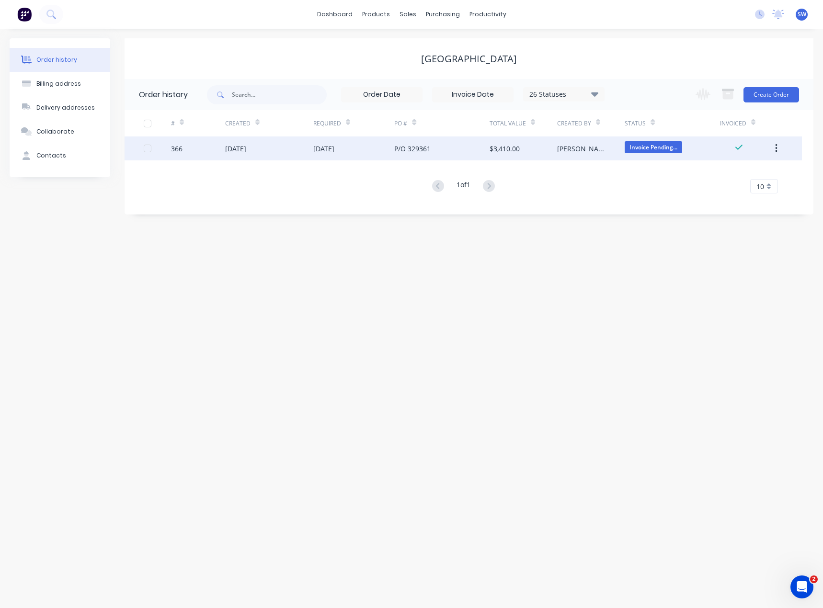
click at [468, 148] on div "P/O 329361" at bounding box center [441, 148] width 95 height 24
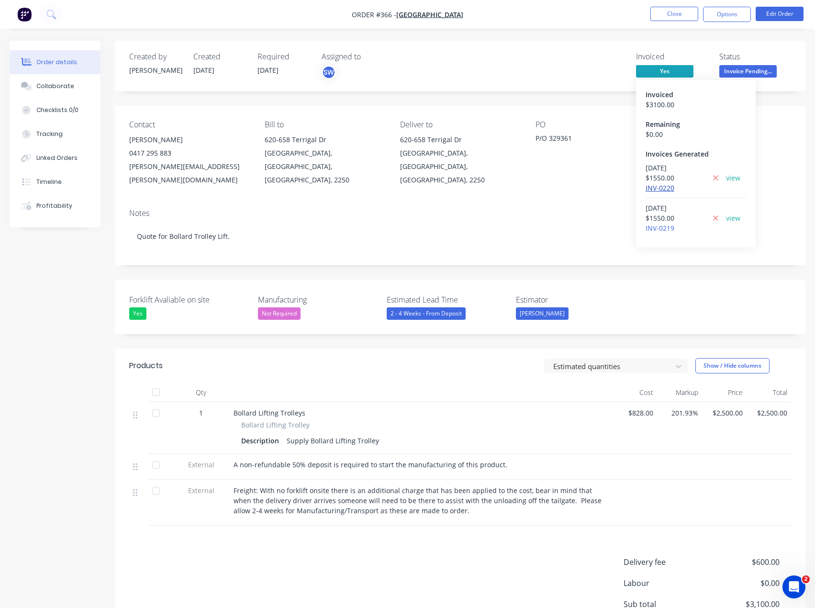
click at [661, 186] on link "INV-0220" at bounding box center [660, 187] width 29 height 9
click at [659, 228] on link "INV-0219" at bounding box center [660, 228] width 29 height 9
click at [634, 11] on nav "Order #366 - [GEOGRAPHIC_DATA] Close Options Edit Order" at bounding box center [407, 14] width 815 height 29
click at [576, 15] on nav "Order #366 - [GEOGRAPHIC_DATA] Close Options Edit Order" at bounding box center [407, 14] width 815 height 29
click at [661, 12] on button "Close" at bounding box center [675, 14] width 48 height 14
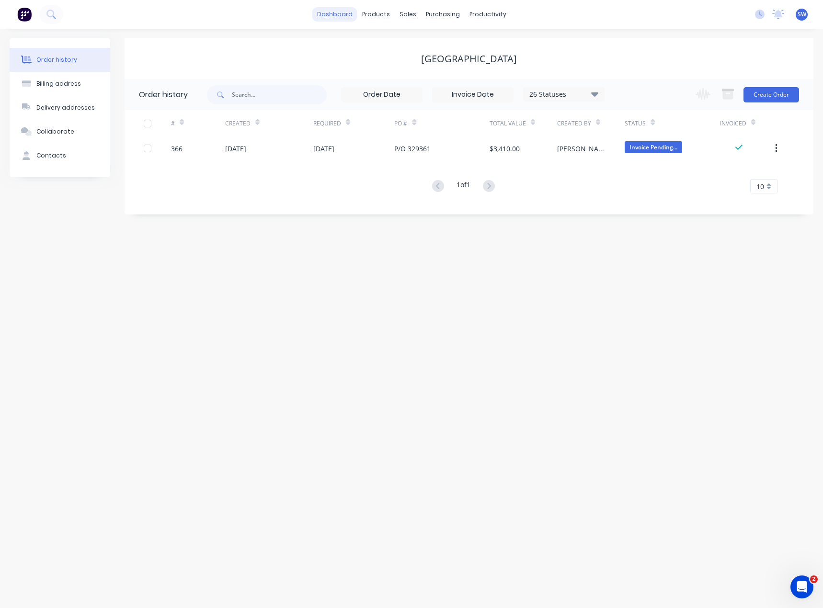
click at [334, 18] on link "dashboard" at bounding box center [334, 14] width 45 height 14
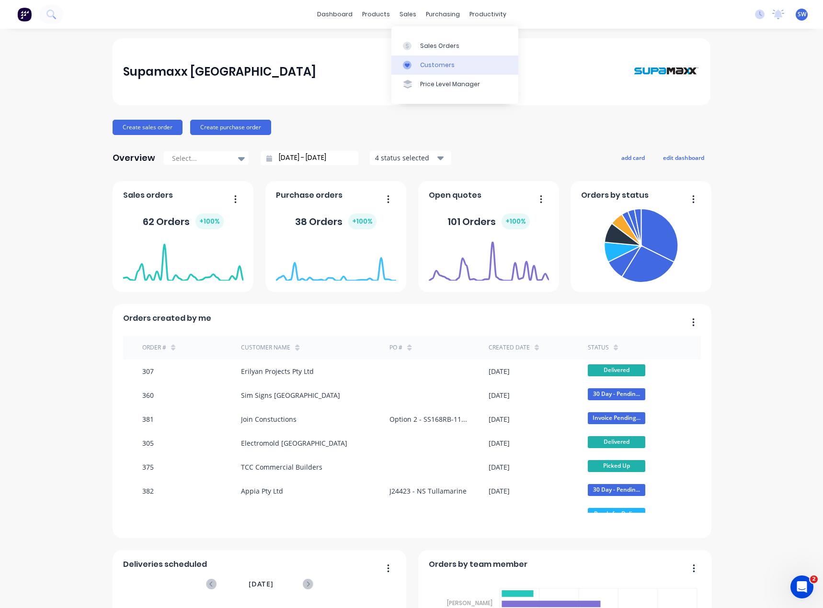
click at [434, 63] on div "Customers" at bounding box center [437, 65] width 34 height 9
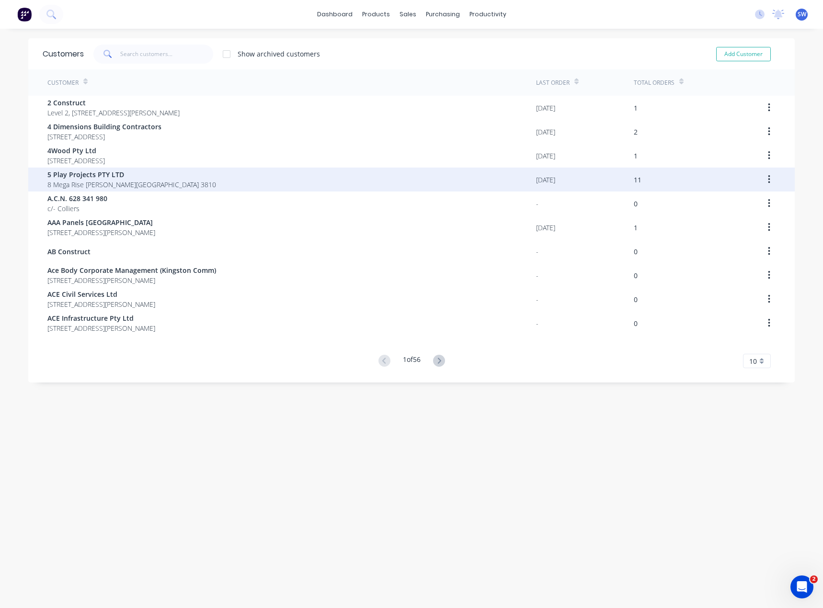
click at [71, 183] on span "8 Mega Rise [PERSON_NAME][GEOGRAPHIC_DATA] 3810" at bounding box center [131, 185] width 169 height 10
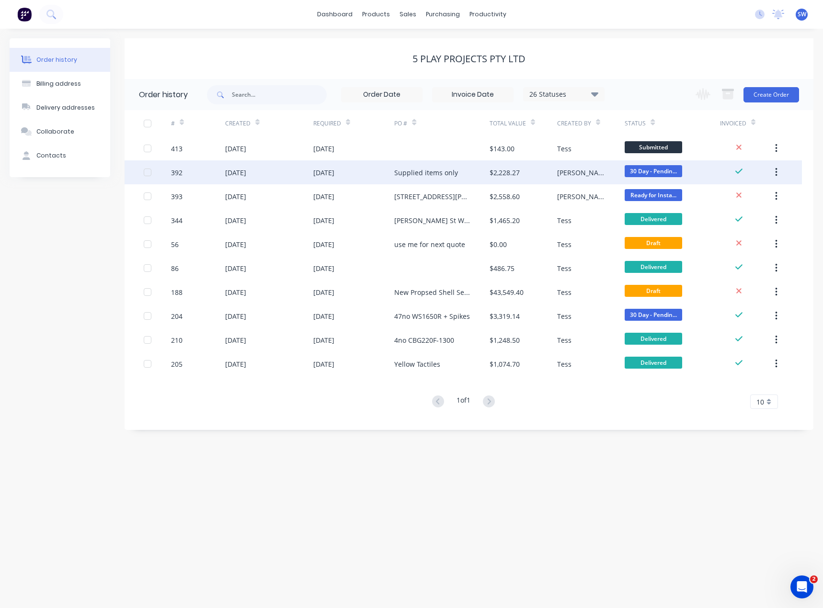
click at [190, 168] on div "392" at bounding box center [198, 172] width 54 height 24
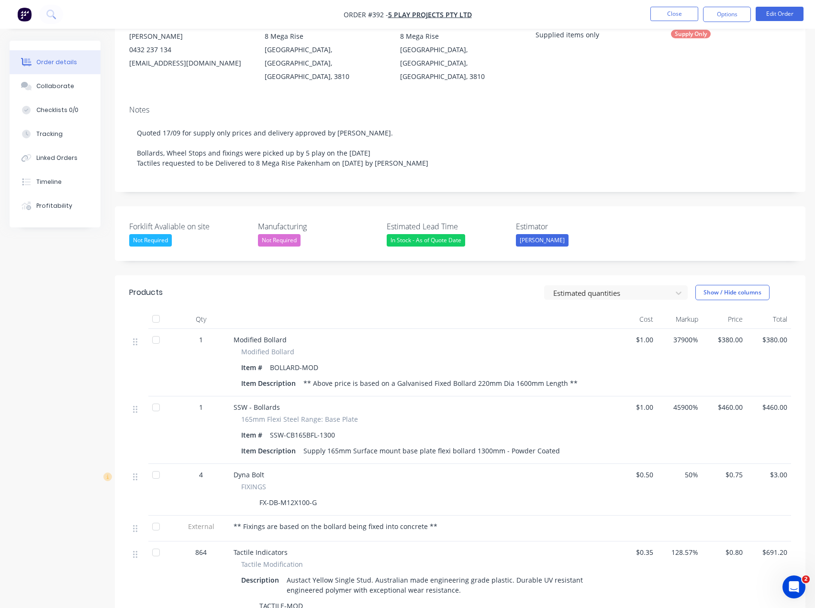
scroll to position [96, 0]
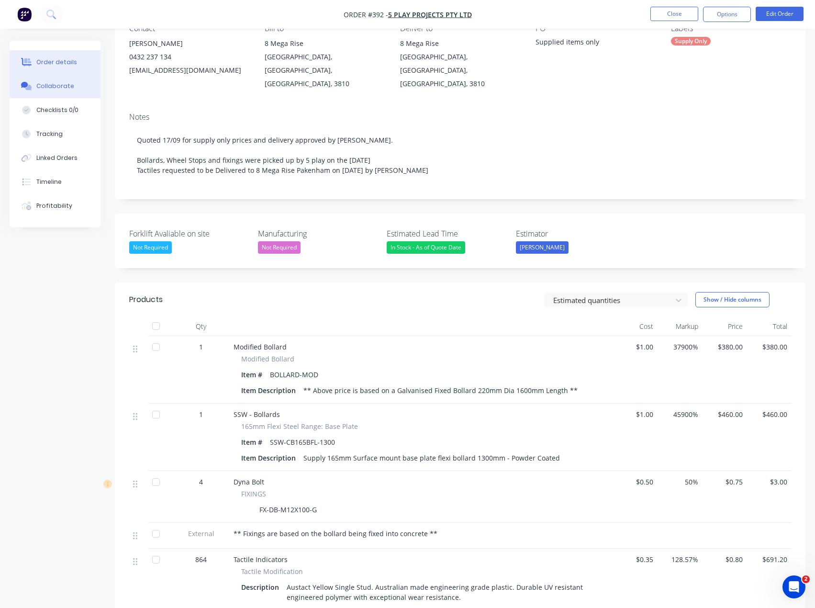
click at [42, 89] on div "Collaborate" at bounding box center [55, 86] width 38 height 9
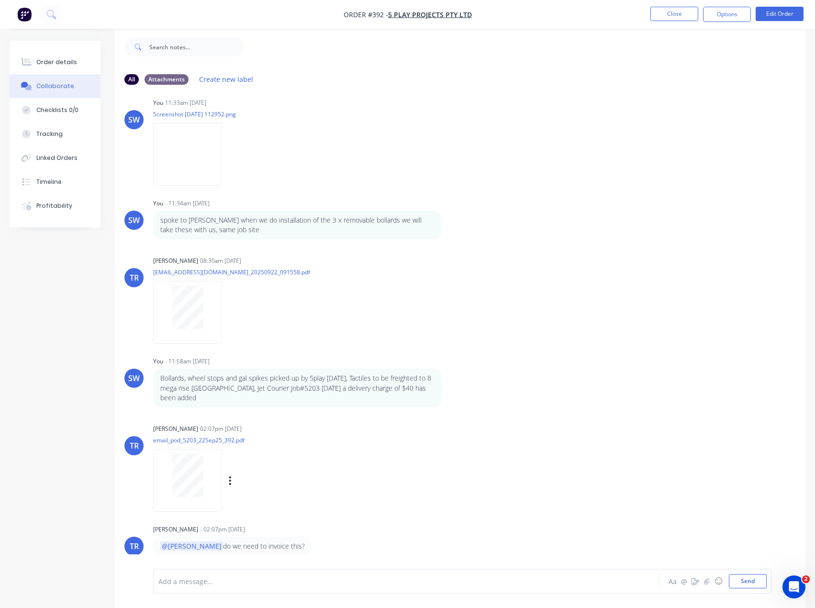
scroll to position [14, 0]
click at [217, 580] on div at bounding box center [387, 581] width 456 height 10
drag, startPoint x: 38, startPoint y: 63, endPoint x: 47, endPoint y: 67, distance: 9.9
click at [38, 63] on div "Order details" at bounding box center [56, 62] width 41 height 9
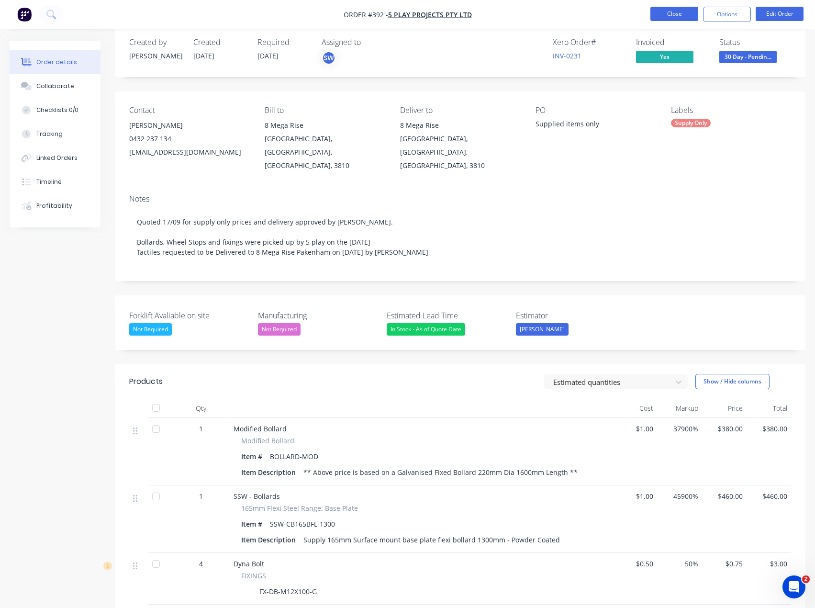
click at [661, 17] on button "Close" at bounding box center [675, 14] width 48 height 14
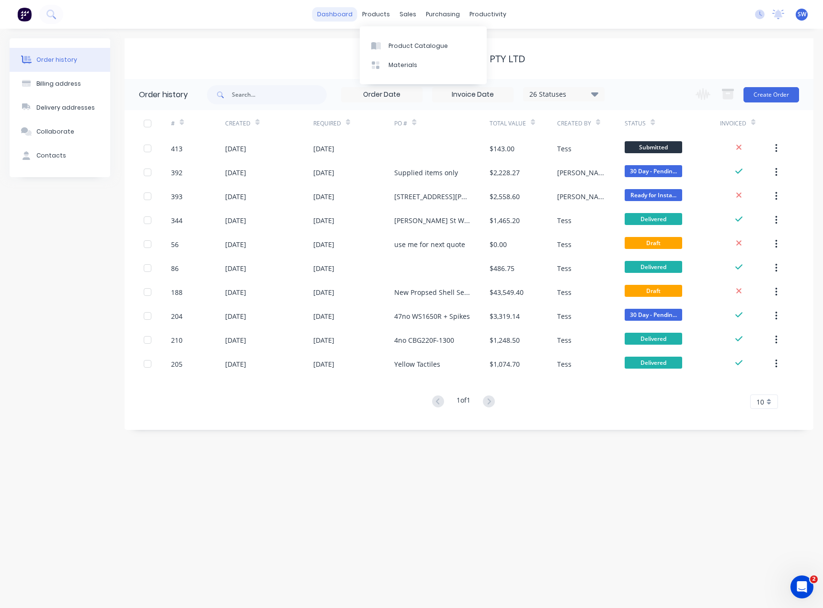
click at [349, 11] on link "dashboard" at bounding box center [334, 14] width 45 height 14
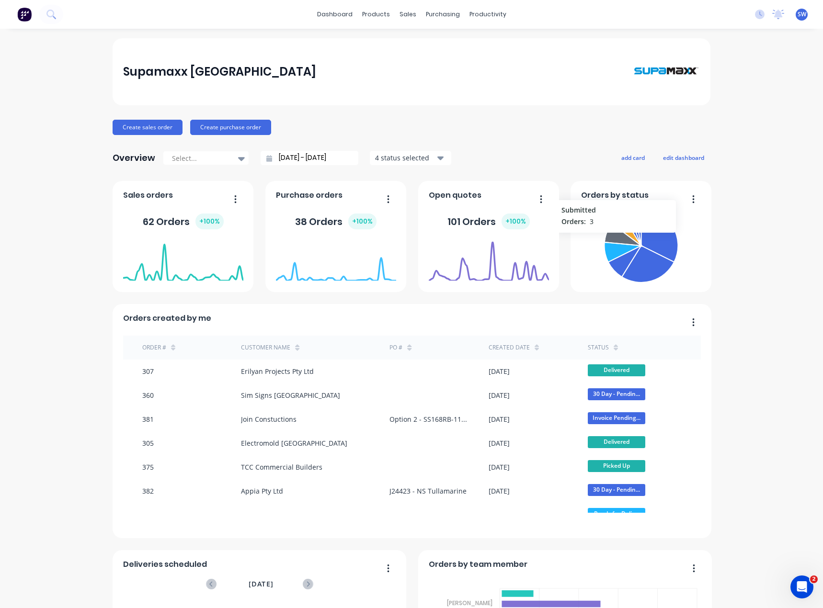
click at [611, 237] on icon at bounding box center [621, 235] width 35 height 22
click at [608, 234] on icon at bounding box center [620, 234] width 37 height 23
click at [797, 14] on span "SW" at bounding box center [801, 14] width 9 height 9
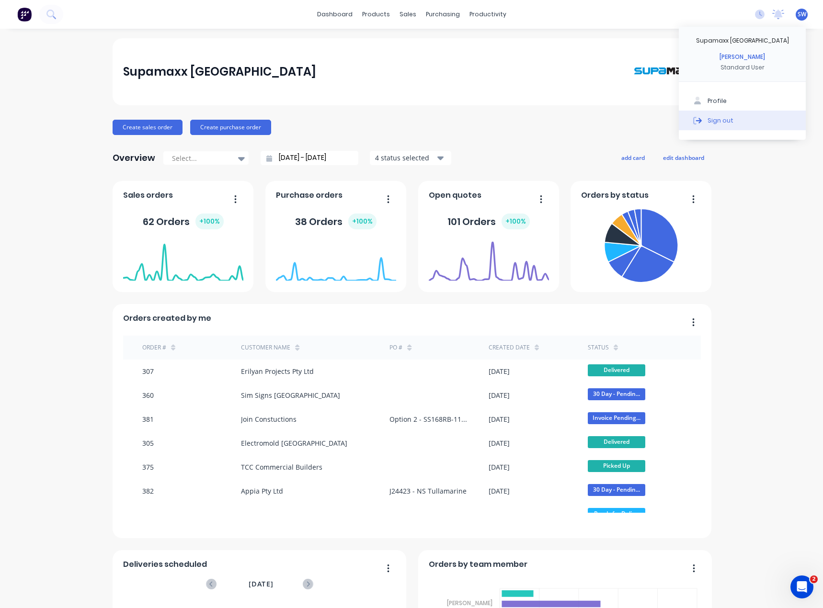
click at [729, 117] on button "Sign out" at bounding box center [741, 120] width 127 height 19
